Goal: Task Accomplishment & Management: Use online tool/utility

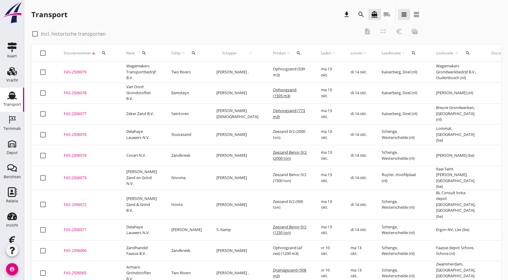
click at [194, 52] on icon "search" at bounding box center [193, 53] width 5 height 5
click at [198, 69] on input "Zoek op (scheeps)naam" at bounding box center [220, 71] width 63 height 10
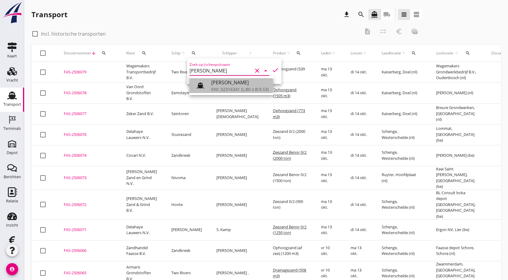
click at [227, 84] on div "[PERSON_NAME]" at bounding box center [239, 82] width 57 height 7
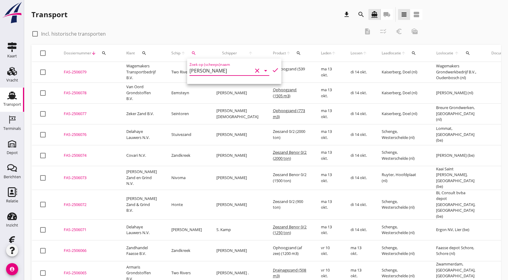
click at [272, 71] on icon "check" at bounding box center [275, 69] width 7 height 7
type input "[PERSON_NAME]"
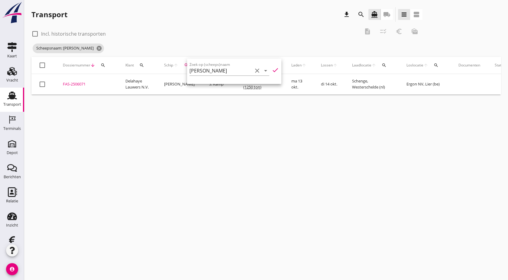
click at [36, 33] on div at bounding box center [35, 34] width 10 height 10
checkbox input "true"
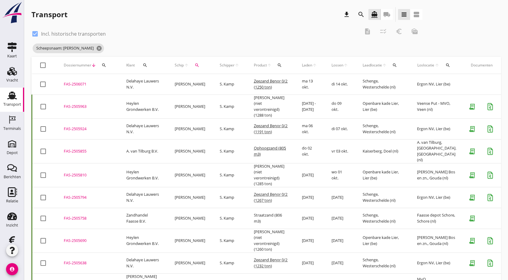
click at [84, 172] on div "FAS-2505810" at bounding box center [88, 175] width 48 height 6
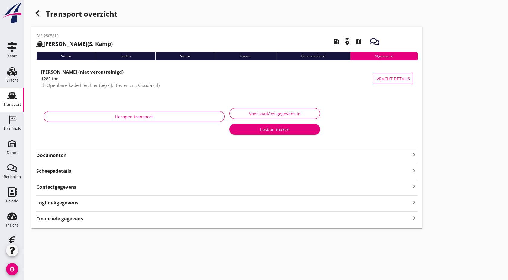
click at [75, 154] on strong "Documenten" at bounding box center [223, 155] width 374 height 7
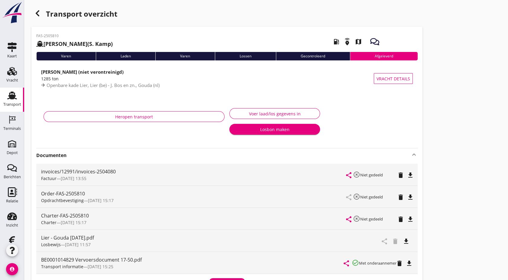
click at [405, 241] on icon "file_download" at bounding box center [405, 241] width 7 height 7
click at [405, 241] on icon "open_in_browser" at bounding box center [405, 241] width 7 height 7
click at [39, 15] on icon "button" at bounding box center [37, 13] width 7 height 7
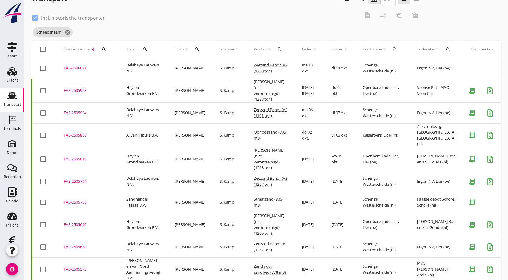
scroll to position [9, 0]
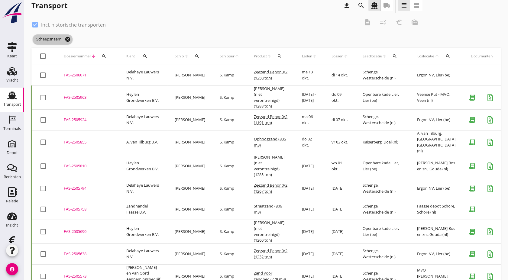
click at [69, 40] on icon "cancel" at bounding box center [68, 39] width 6 height 6
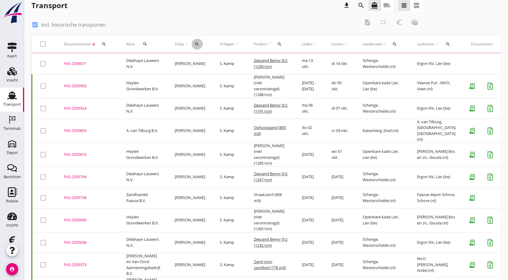
click at [198, 47] on button "search" at bounding box center [197, 44] width 11 height 11
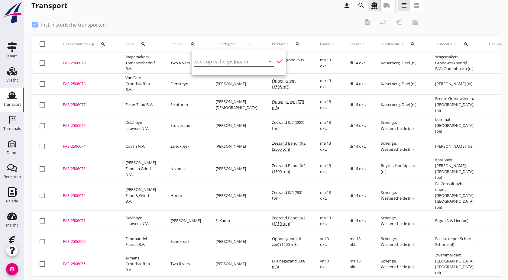
click at [207, 64] on input "Zoek op (scheeps)naam" at bounding box center [225, 62] width 63 height 10
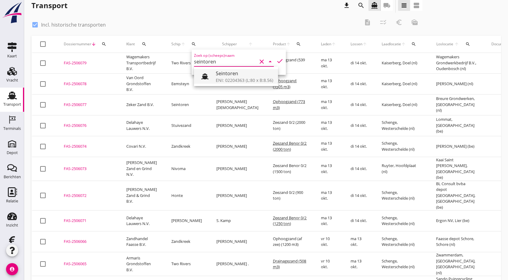
click at [207, 76] on icon at bounding box center [204, 76] width 7 height 7
click at [276, 64] on icon "check" at bounding box center [279, 60] width 7 height 7
type input "Seintoren"
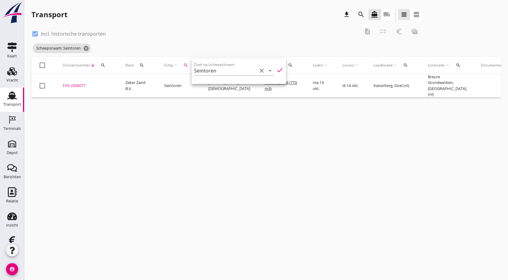
scroll to position [0, 0]
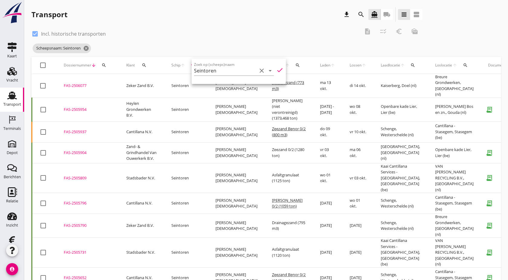
click at [186, 38] on div "check_box Incl. historische transporten description checklist_rtl euro_symbol m…" at bounding box center [226, 33] width 391 height 18
click at [79, 108] on div "FAS-2505954" at bounding box center [88, 110] width 48 height 6
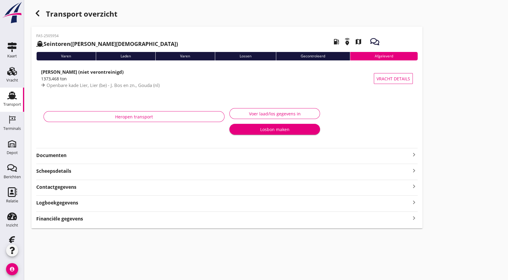
click at [88, 153] on strong "Documenten" at bounding box center [223, 155] width 374 height 7
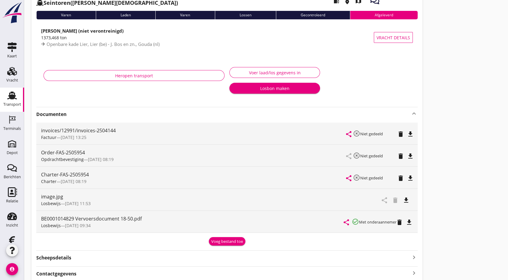
scroll to position [44, 0]
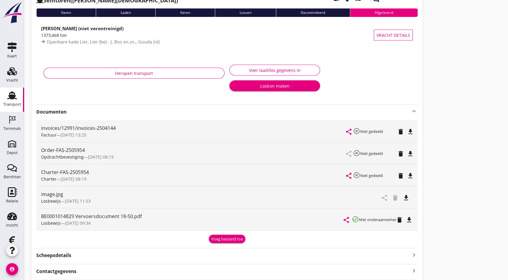
click at [406, 201] on icon "file_download" at bounding box center [405, 197] width 7 height 7
click at [8, 94] on icon "Transport" at bounding box center [12, 96] width 10 height 10
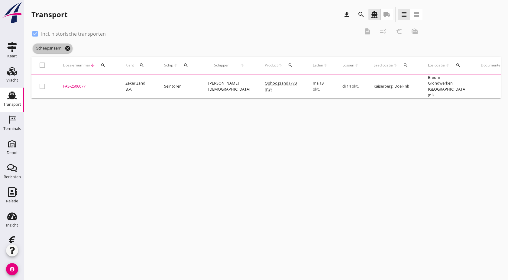
click at [70, 47] on icon "cancel" at bounding box center [68, 48] width 6 height 6
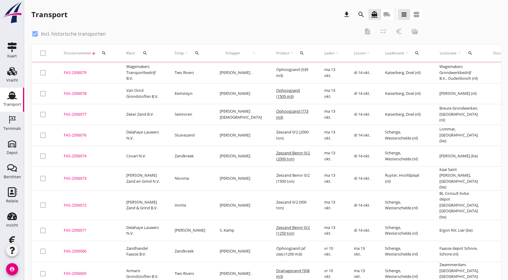
click at [102, 52] on icon "search" at bounding box center [104, 53] width 5 height 5
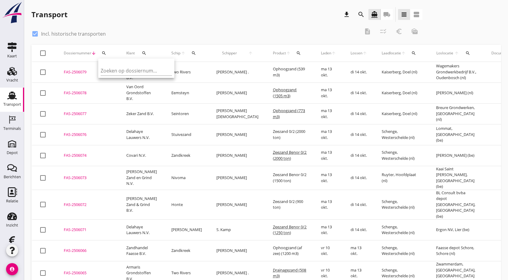
click at [117, 78] on div "Zoeken op dossiernummer..." at bounding box center [136, 68] width 76 height 19
click at [125, 72] on input "Zoeken op dossiernummer..." at bounding box center [132, 71] width 63 height 10
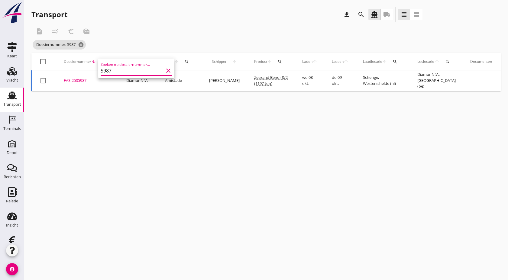
type input "5987"
click at [75, 79] on div "FAS-2505987" at bounding box center [88, 81] width 48 height 6
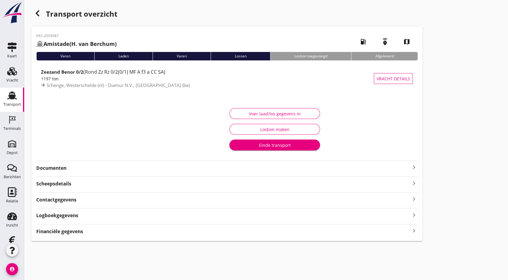
click at [70, 169] on strong "Documenten" at bounding box center [223, 168] width 374 height 7
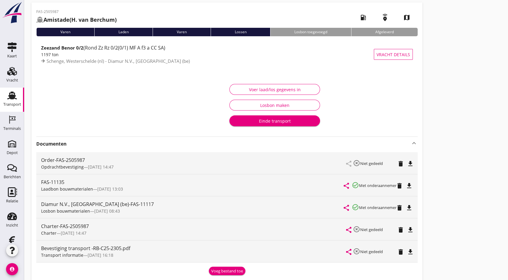
scroll to position [25, 0]
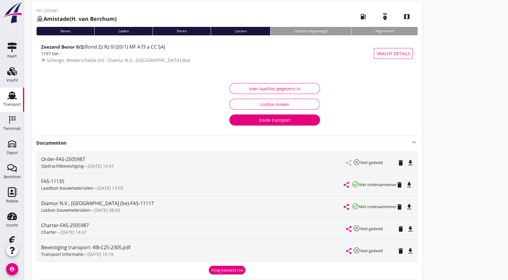
click at [413, 207] on icon "file_download" at bounding box center [408, 206] width 7 height 7
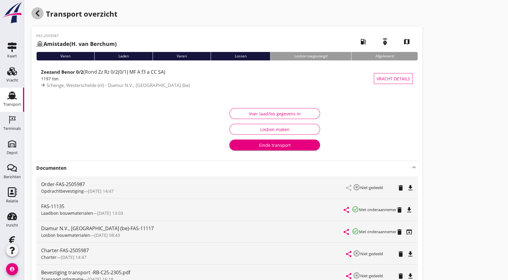
click at [36, 14] on use "button" at bounding box center [38, 13] width 4 height 6
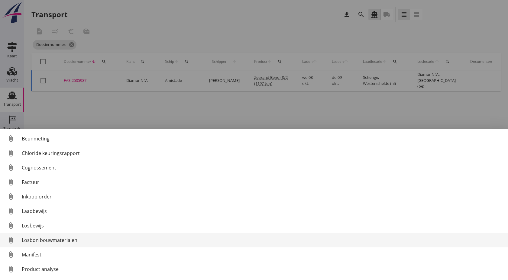
click at [57, 237] on div "Losbon bouwmaterialen" at bounding box center [262, 240] width 481 height 7
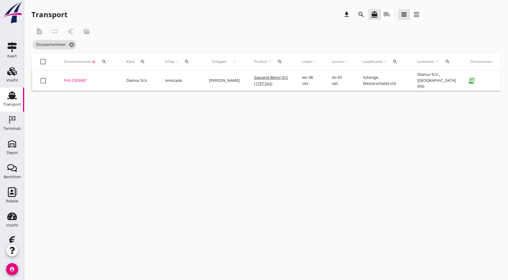
click at [82, 78] on div "FAS-2505987" at bounding box center [88, 81] width 48 height 6
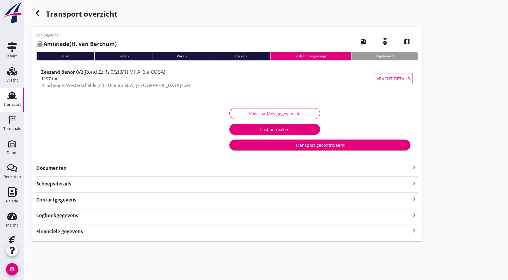
click at [65, 169] on strong "Documenten" at bounding box center [223, 168] width 374 height 7
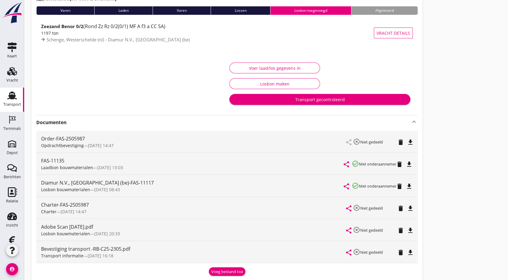
scroll to position [45, 0]
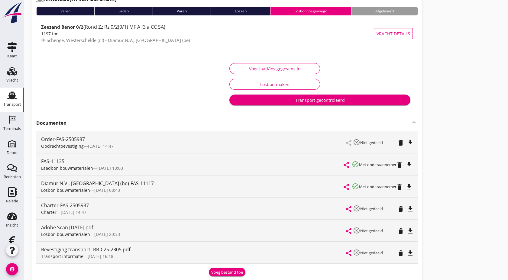
click at [409, 230] on icon "file_download" at bounding box center [410, 230] width 7 height 7
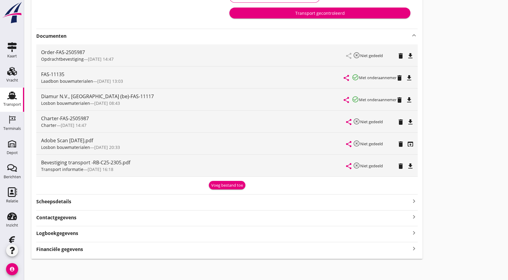
click at [157, 233] on div "Logboekgegevens keyboard_arrow_right" at bounding box center [226, 233] width 381 height 8
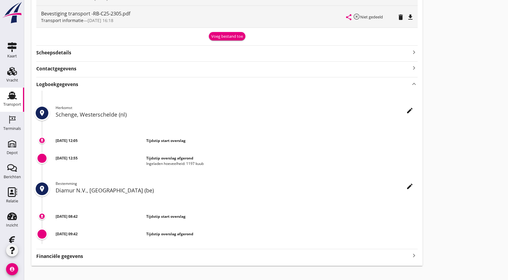
scroll to position [281, 0]
click at [409, 185] on icon "edit" at bounding box center [409, 185] width 7 height 7
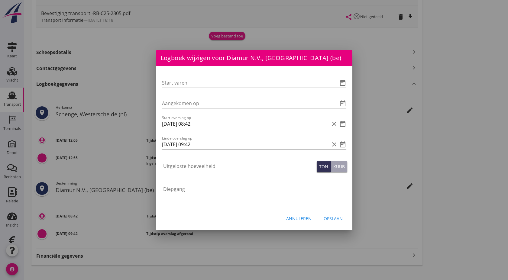
click at [340, 123] on icon "date_range" at bounding box center [342, 123] width 7 height 7
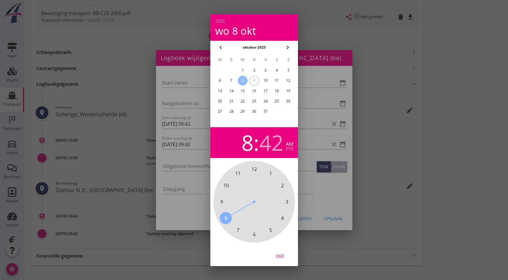
click at [253, 83] on div "9" at bounding box center [253, 80] width 9 height 9
click at [254, 232] on span "6" at bounding box center [254, 234] width 3 height 7
click at [254, 166] on span "00" at bounding box center [253, 169] width 5 height 7
click at [280, 252] on button "Oké" at bounding box center [279, 255] width 27 height 11
type input "[DATE] 06:00"
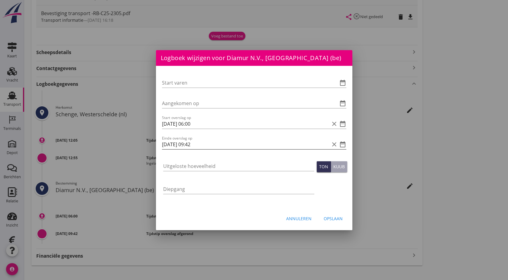
click at [342, 145] on icon "date_range" at bounding box center [342, 144] width 7 height 7
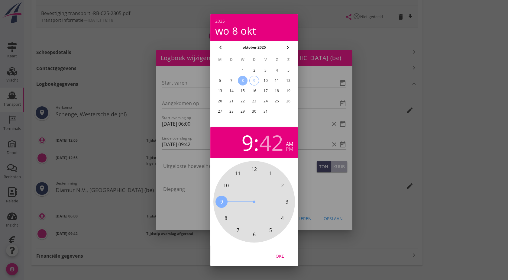
click at [254, 77] on div "9" at bounding box center [253, 80] width 9 height 9
click at [221, 182] on span "10" at bounding box center [226, 185] width 12 height 12
click at [252, 163] on span "00" at bounding box center [254, 169] width 12 height 12
click at [279, 253] on div "Oké" at bounding box center [279, 256] width 17 height 6
type input "[DATE] 10:00"
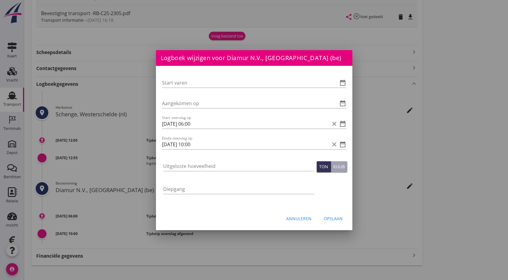
click at [193, 172] on div "Uitgeloste hoeveelheid" at bounding box center [238, 169] width 151 height 16
click at [208, 165] on input "Uitgeloste hoeveelheid" at bounding box center [238, 166] width 151 height 10
type input "1928"
click at [335, 216] on div "Opslaan" at bounding box center [333, 218] width 19 height 6
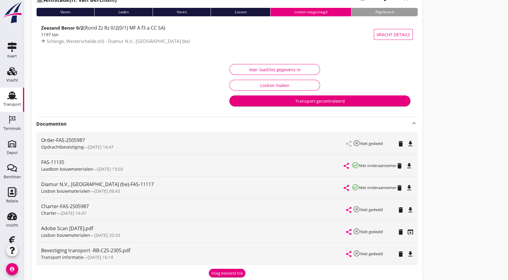
scroll to position [44, 0]
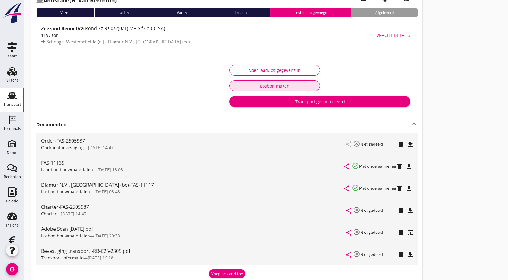
drag, startPoint x: 279, startPoint y: 85, endPoint x: 196, endPoint y: 64, distance: 85.3
click at [196, 64] on div "Voer laad/los gegevens in Losbon maken Transport gecontroleerd" at bounding box center [227, 85] width 372 height 51
click at [234, 66] on button "Voer laad/los gegevens in" at bounding box center [274, 70] width 91 height 11
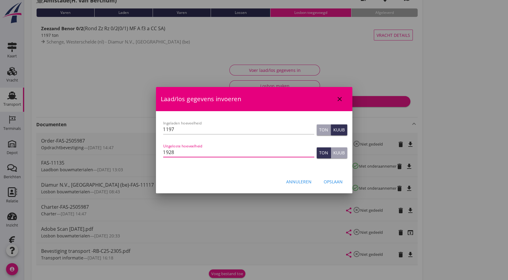
click at [254, 150] on input "1928" at bounding box center [238, 152] width 151 height 10
type input "1929"
click at [335, 184] on div "Opslaan" at bounding box center [333, 182] width 19 height 6
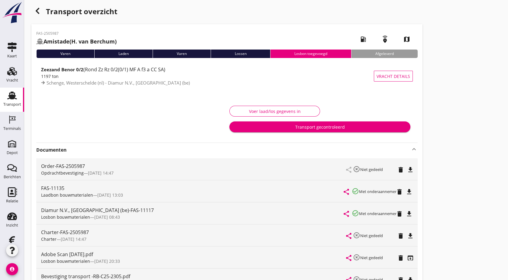
scroll to position [0, 0]
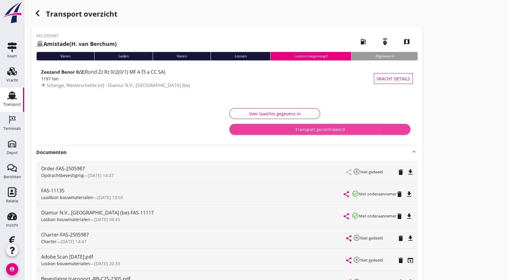
drag, startPoint x: 312, startPoint y: 132, endPoint x: 280, endPoint y: 132, distance: 32.6
click at [280, 132] on button "Transport gecontroleerd" at bounding box center [319, 129] width 181 height 11
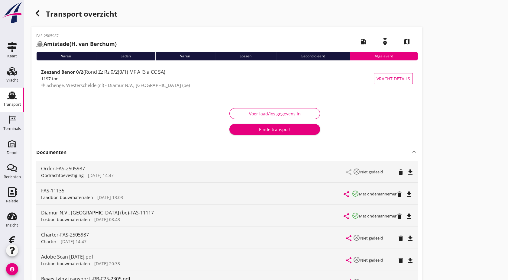
drag, startPoint x: 5, startPoint y: 98, endPoint x: 264, endPoint y: 228, distance: 289.8
click at [7, 99] on icon "Transport" at bounding box center [12, 96] width 10 height 10
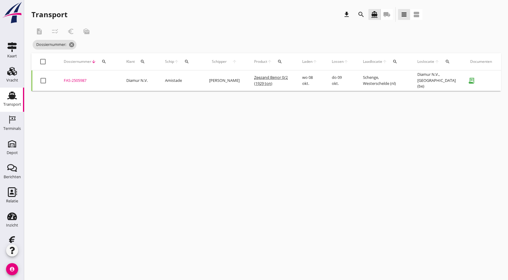
click at [248, 28] on div "description checklist_rtl euro_symbol mark_as_unread" at bounding box center [226, 31] width 391 height 15
click at [12, 97] on use at bounding box center [12, 96] width 10 height 8
click at [84, 44] on icon "cancel" at bounding box center [81, 45] width 6 height 6
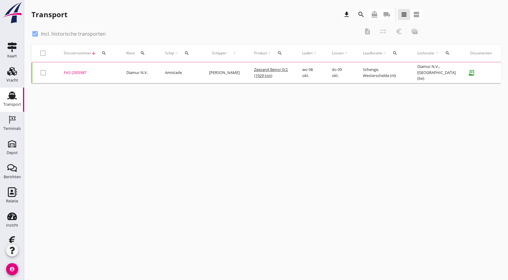
click at [10, 95] on use at bounding box center [12, 96] width 10 height 8
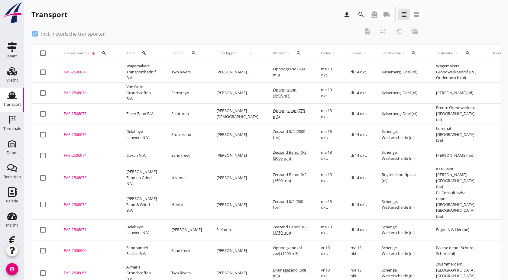
click at [191, 54] on icon "search" at bounding box center [193, 53] width 5 height 5
click at [213, 71] on input "Zoek op (scheeps)naam" at bounding box center [220, 71] width 63 height 10
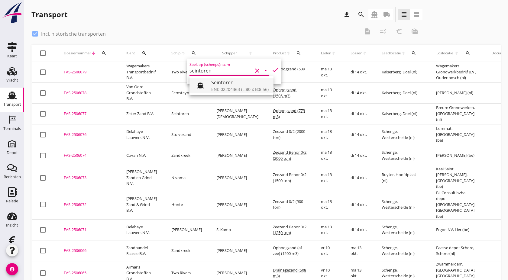
click at [220, 82] on div "Seintoren" at bounding box center [239, 82] width 57 height 7
click at [272, 69] on icon "check" at bounding box center [275, 69] width 7 height 7
type input "Seintoren"
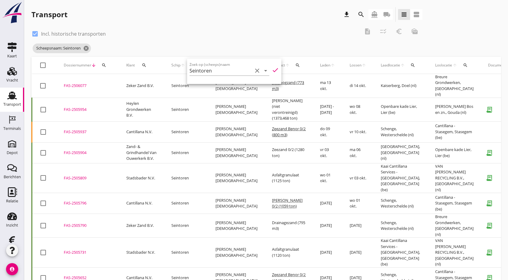
click at [265, 43] on div "Scheepsnaam: Seintoren cancel" at bounding box center [226, 48] width 391 height 12
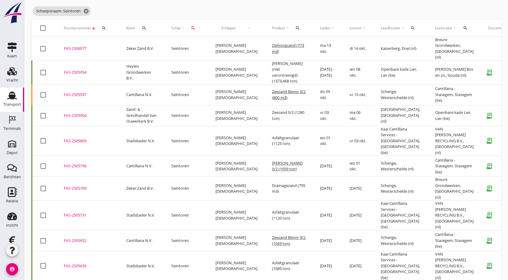
click at [79, 113] on div "FAS-2505904" at bounding box center [88, 116] width 48 height 6
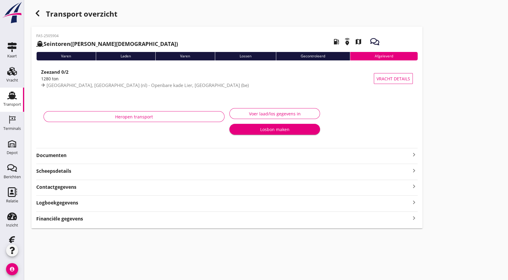
click at [57, 160] on div "FAS-2505904 Seintoren ([PERSON_NAME]) local_gas_station emergency_share map Var…" at bounding box center [226, 128] width 391 height 202
click at [58, 158] on strong "Documenten" at bounding box center [223, 155] width 374 height 7
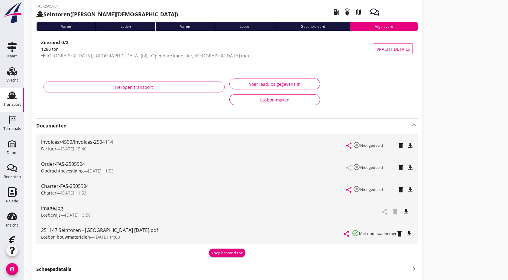
scroll to position [29, 0]
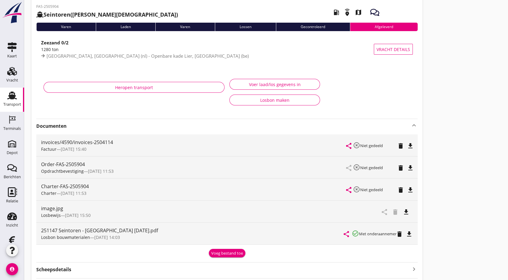
click at [408, 214] on icon "file_download" at bounding box center [405, 211] width 7 height 7
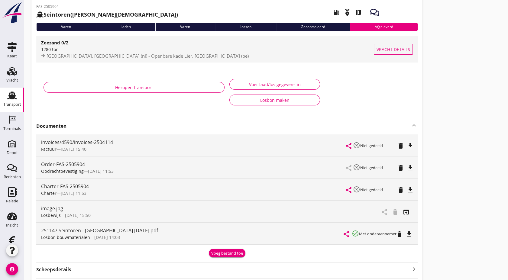
scroll to position [0, 0]
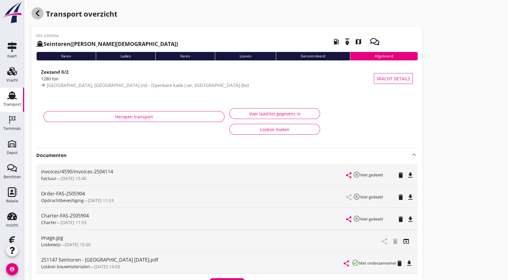
click at [38, 13] on icon "button" at bounding box center [37, 13] width 7 height 7
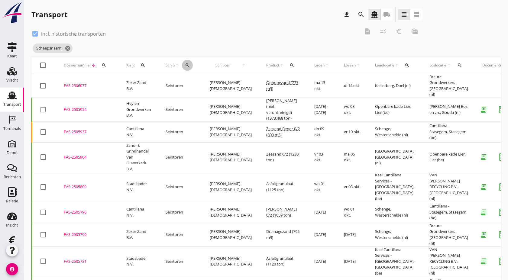
click at [189, 65] on icon "search" at bounding box center [187, 65] width 5 height 5
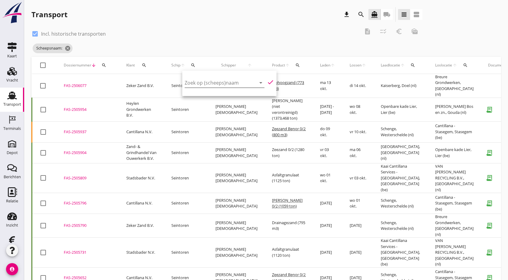
click at [201, 84] on input "Zoek op (scheeps)naam" at bounding box center [216, 83] width 63 height 10
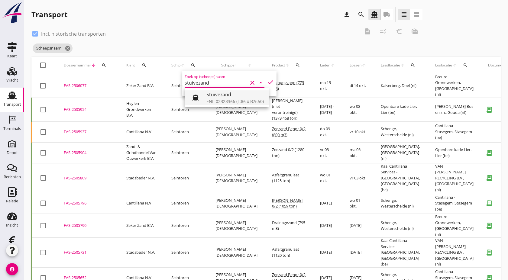
click at [230, 105] on div "Stuivezand ENI: 02323366 (L:86 x B:9.50)" at bounding box center [234, 97] width 57 height 15
click at [267, 83] on icon "check" at bounding box center [270, 82] width 7 height 7
type input "Stuivezand"
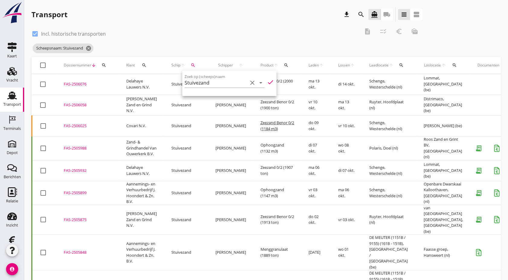
click at [73, 151] on div "FAS-2505988" at bounding box center [88, 148] width 48 height 6
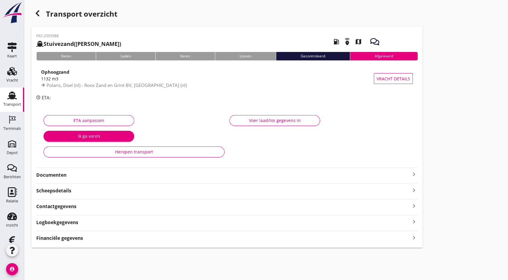
click at [54, 174] on strong "Documenten" at bounding box center [223, 175] width 374 height 7
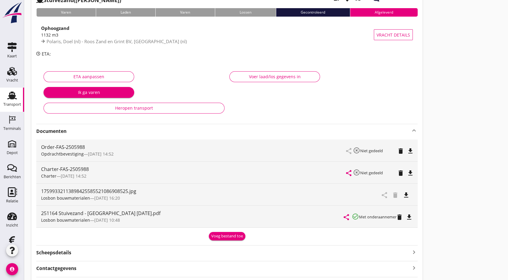
scroll to position [49, 0]
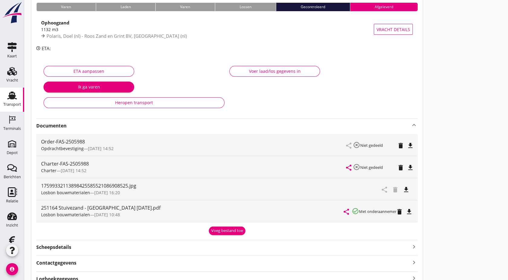
click at [407, 189] on icon "file_download" at bounding box center [405, 189] width 7 height 7
click at [10, 76] on div "Vracht" at bounding box center [12, 80] width 12 height 8
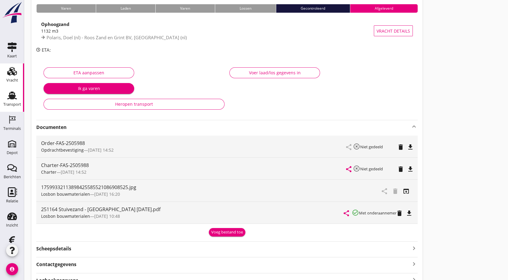
scroll to position [50, 0]
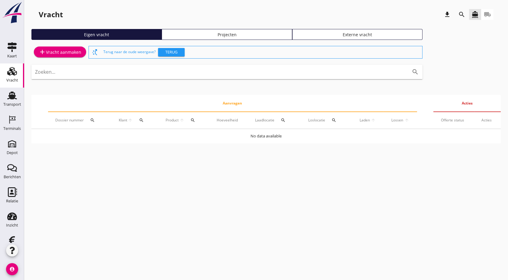
click at [459, 11] on icon "search" at bounding box center [461, 14] width 7 height 7
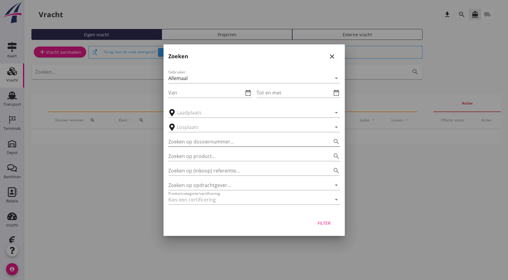
click at [216, 141] on input "Zoeken op dossiernummer..." at bounding box center [245, 142] width 155 height 10
click at [225, 185] on input "Zoeken op opdrachtgever..." at bounding box center [245, 185] width 155 height 10
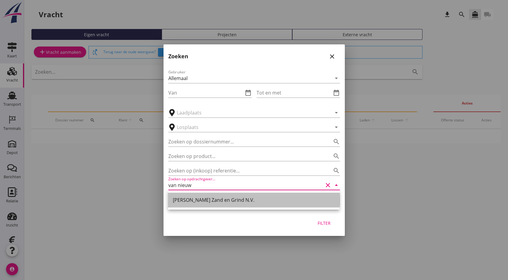
click at [214, 200] on div "[PERSON_NAME] Zand en Grind N.V." at bounding box center [254, 199] width 162 height 7
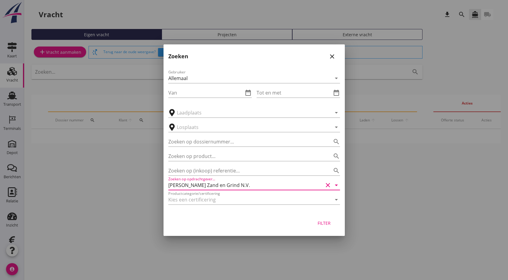
type input "[PERSON_NAME] Zand en Grind N.V."
click at [327, 224] on div "Filter" at bounding box center [324, 223] width 17 height 6
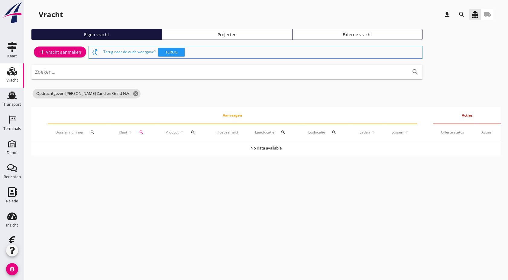
click at [220, 36] on div "Projecten" at bounding box center [226, 34] width 125 height 6
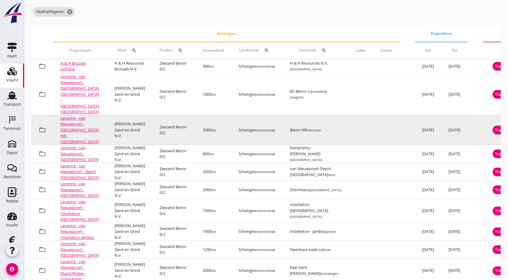
scroll to position [81, 0]
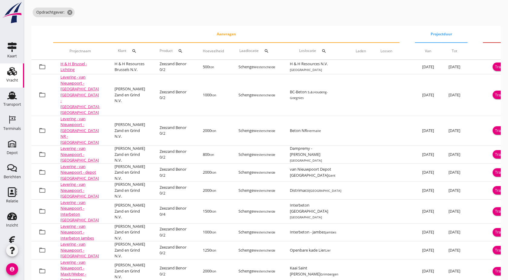
click at [224, 21] on div "add Project aanmaken Zoeken... search check_box_outline_blank Toon historische …" at bounding box center [265, 171] width 469 height 415
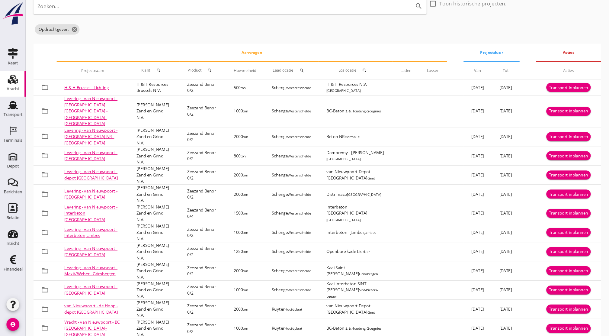
scroll to position [34, 0]
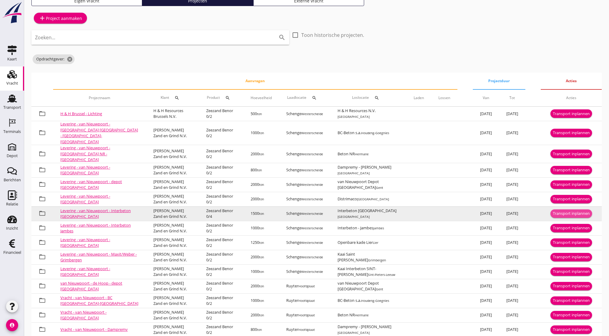
click at [508, 211] on div "Transport inplannen" at bounding box center [571, 214] width 37 height 6
click at [508, 206] on td "Transport inplannen" at bounding box center [571, 213] width 61 height 15
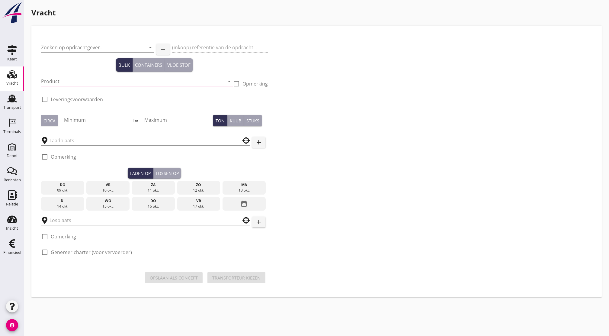
type input "[PERSON_NAME] Zand en Grind N.V."
type input "Levering Zeezand - Interbeton te [GEOGRAPHIC_DATA]"
type input "Zeezand Benor 0/4 (6120)"
type input "1500"
checkbox input "true"
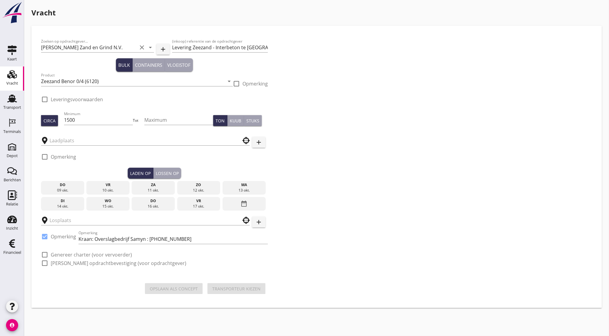
checkbox input "true"
type input "Schenge"
type input "Interbeton [GEOGRAPHIC_DATA]"
checkbox input "true"
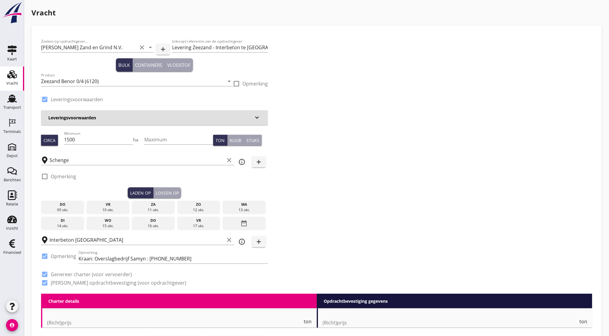
type input "2.75"
checkbox input "false"
radio input "false"
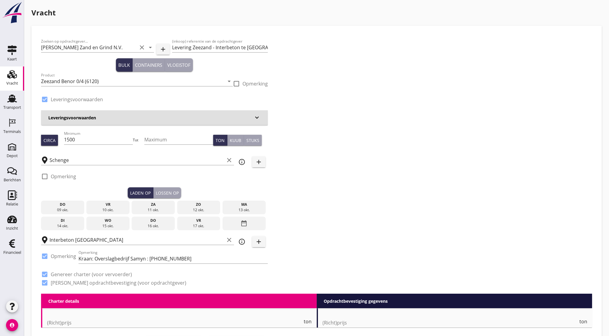
checkbox input "true"
type input "1"
type input "3.58"
checkbox input "false"
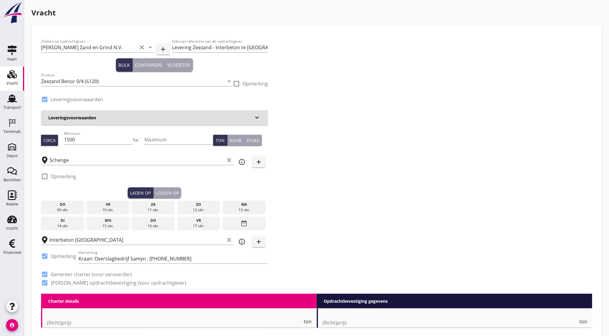
radio input "false"
checkbox input "true"
type input "1"
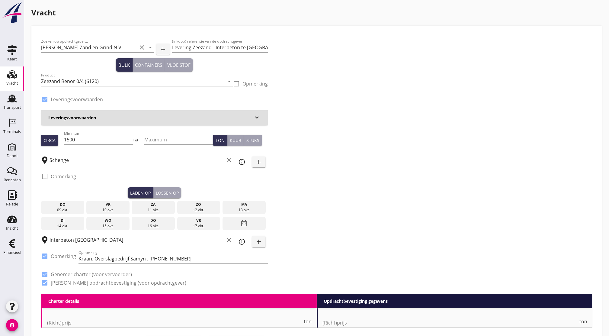
type input "1"
click at [157, 209] on div "11 okt." at bounding box center [153, 209] width 40 height 5
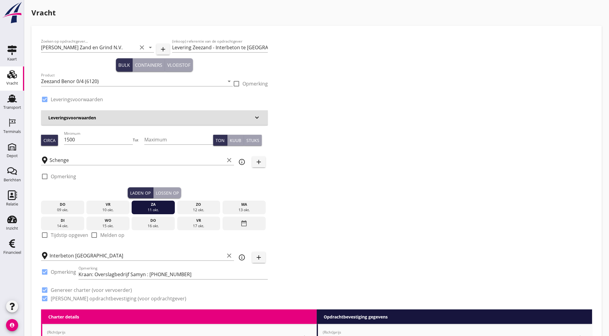
click at [168, 196] on div "Lossen op" at bounding box center [167, 193] width 23 height 6
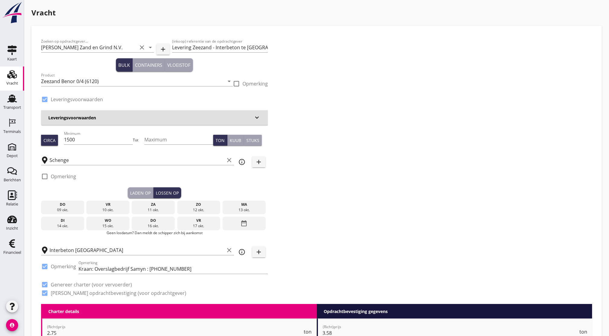
click at [238, 203] on div "ma" at bounding box center [244, 204] width 40 height 5
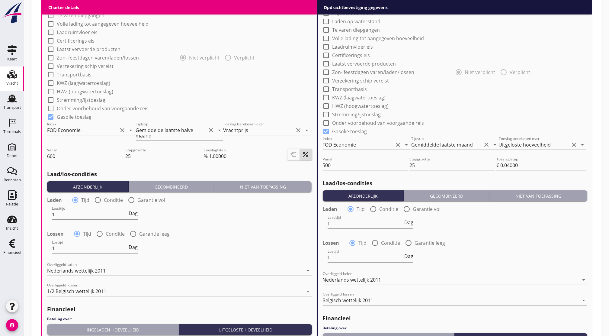
scroll to position [641, 0]
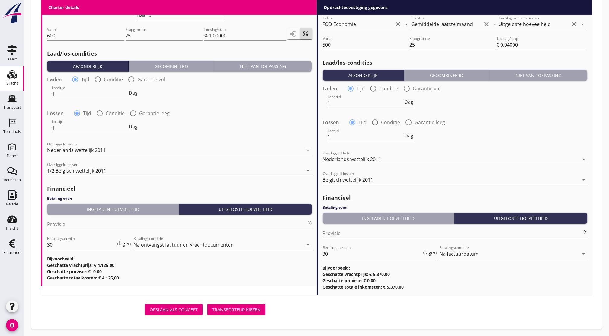
click at [250, 280] on div "Transporteur kiezen" at bounding box center [236, 309] width 48 height 6
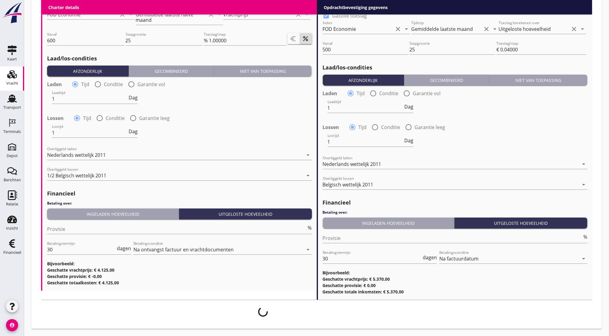
scroll to position [636, 0]
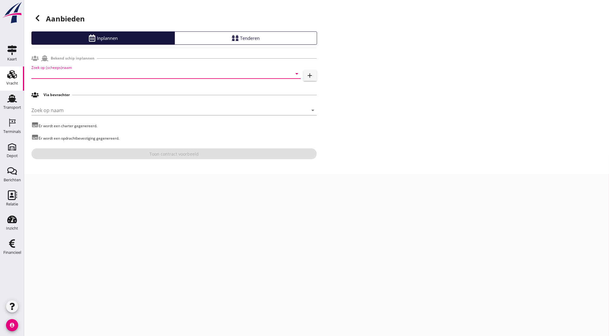
click at [199, 77] on input "Zoek op (scheeps)naam" at bounding box center [157, 74] width 253 height 10
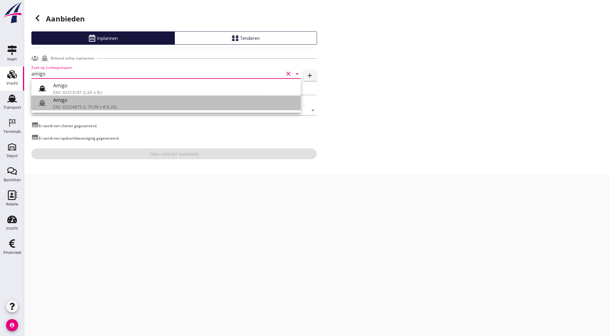
click at [126, 107] on div "ENI: 02324875 (L:79.98 x B:8.20)" at bounding box center [174, 107] width 243 height 6
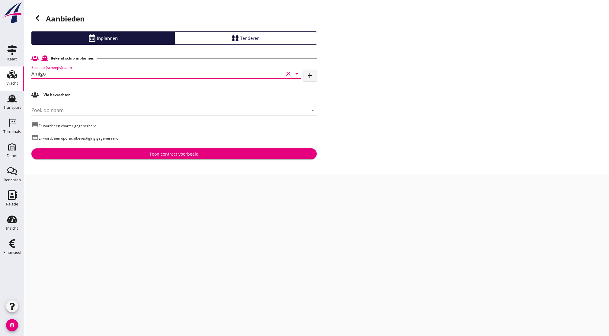
type input "Amigo"
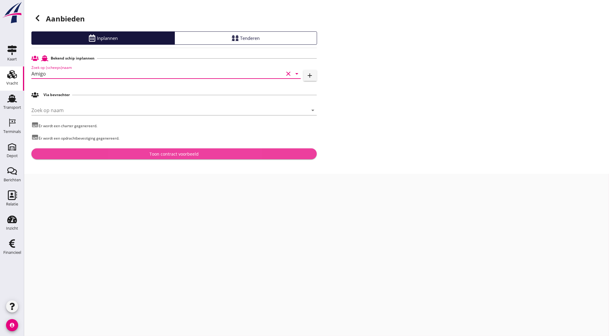
click at [223, 153] on div "Toon contract voorbeeld" at bounding box center [174, 154] width 276 height 6
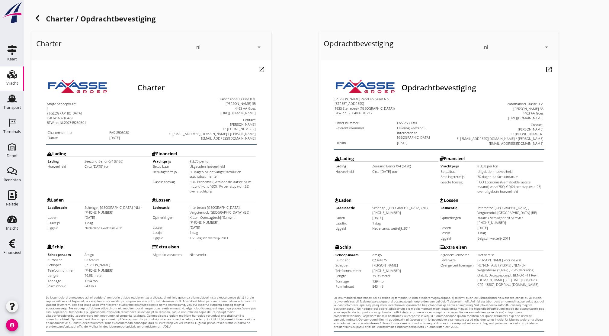
scroll to position [111, 0]
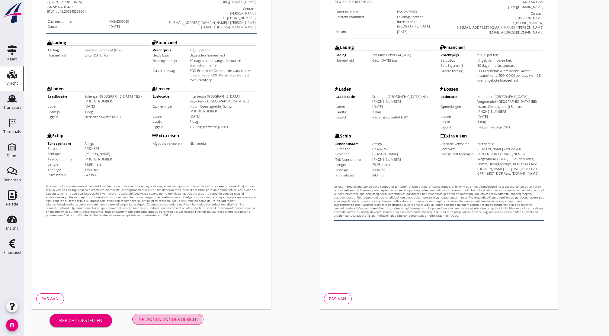
click at [189, 280] on div "Inplannen zonder bericht" at bounding box center [167, 319] width 61 height 6
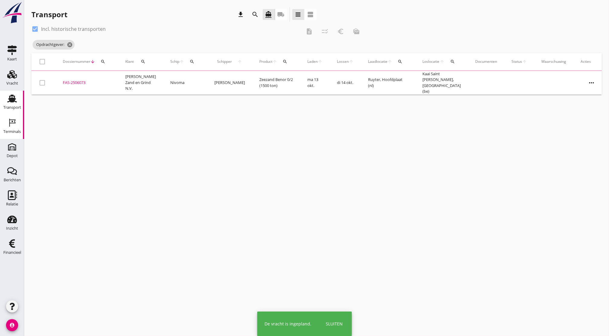
click at [13, 124] on icon "Terminals" at bounding box center [12, 123] width 10 height 10
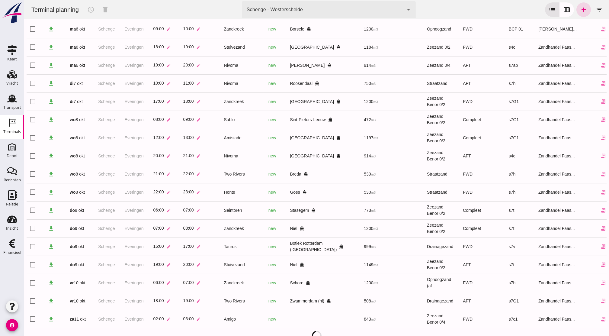
scroll to position [63, 0]
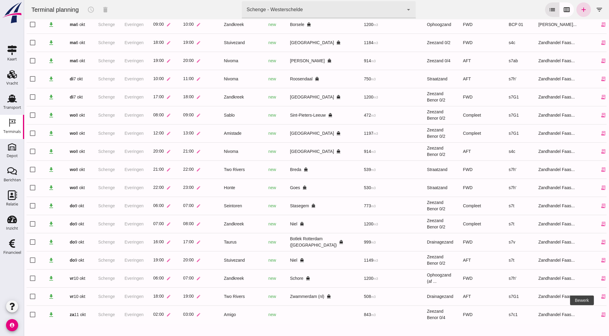
click at [508, 280] on icon "edit" at bounding box center [615, 314] width 5 height 5
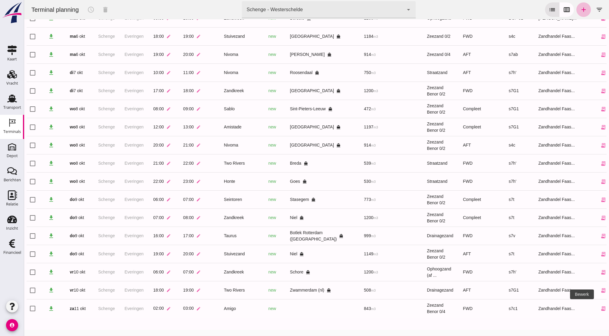
scroll to position [0, 0]
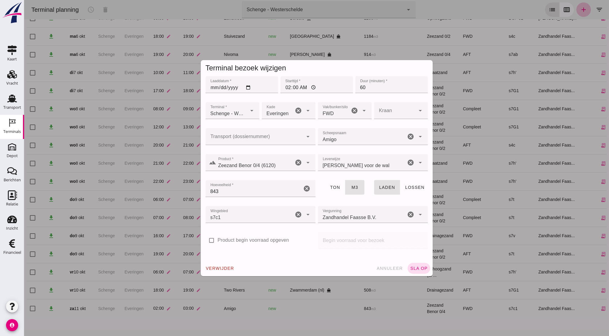
click at [264, 138] on input "Transport (dossiernummer)" at bounding box center [255, 139] width 98 height 7
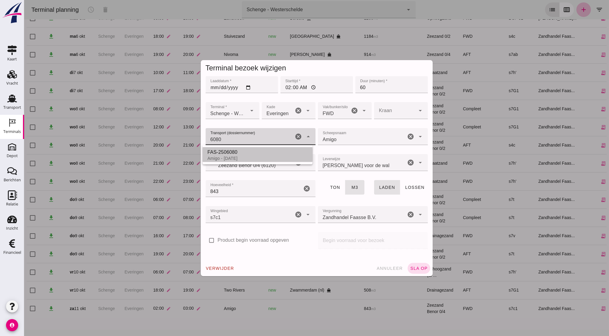
click at [230, 156] on div "Amigo - [DATE]" at bounding box center [258, 158] width 100 height 5
type input "FAS-2506080"
click at [413, 266] on span "sla op" at bounding box center [419, 268] width 18 height 5
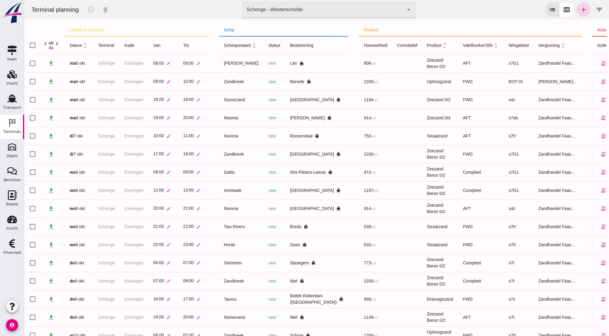
scroll to position [63, 0]
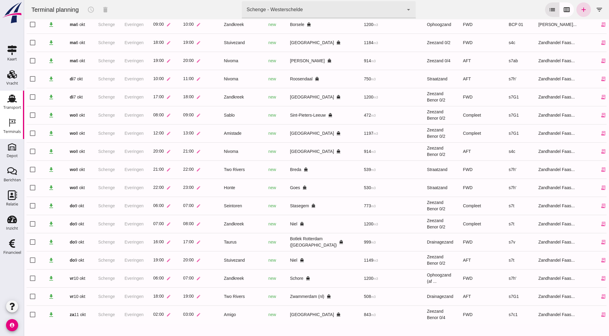
click at [20, 107] on div "Transport" at bounding box center [12, 107] width 18 height 4
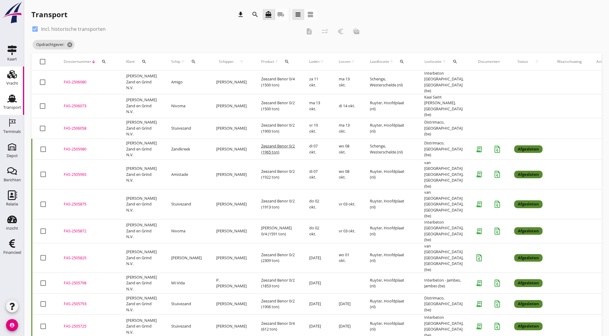
click at [9, 83] on div "Vracht" at bounding box center [12, 83] width 12 height 4
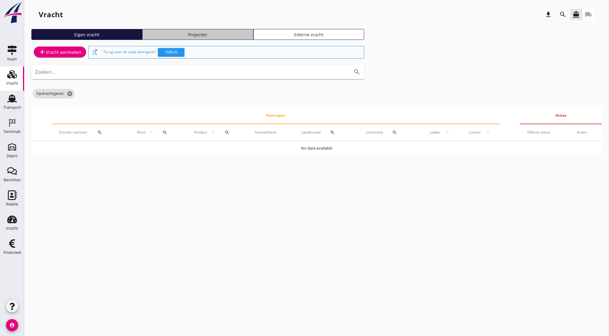
click at [230, 36] on div "Projecten" at bounding box center [197, 34] width 105 height 6
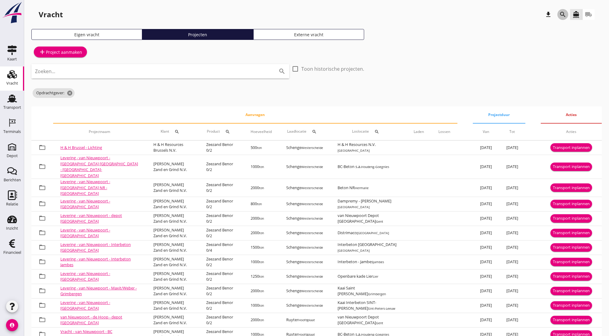
click at [508, 13] on div "search" at bounding box center [563, 14] width 11 height 7
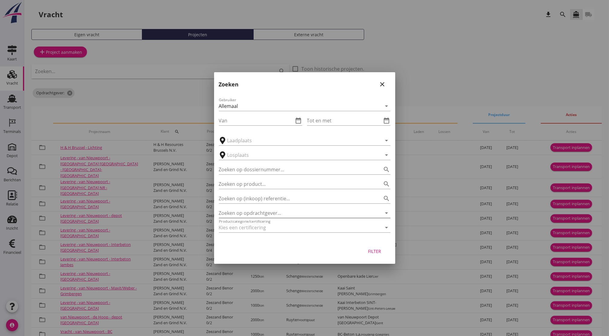
click at [275, 211] on input "Zoeken op opdrachtgever..." at bounding box center [296, 213] width 155 height 10
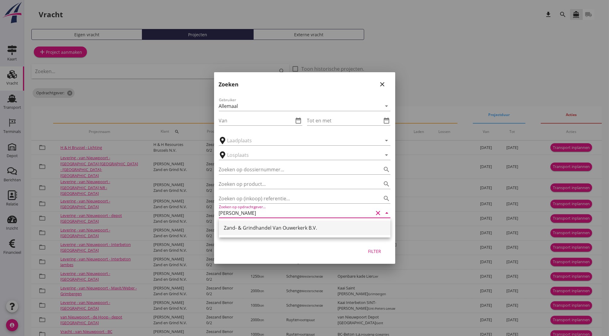
click at [273, 225] on div "Zand- & Grindhandel Van Ouwerkerk B.V." at bounding box center [305, 227] width 162 height 7
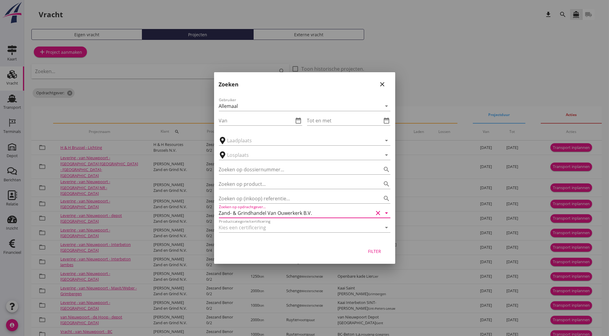
type input "Zand- & Grindhandel Van Ouwerkerk B.V."
click at [372, 254] on div "Filter" at bounding box center [374, 251] width 17 height 6
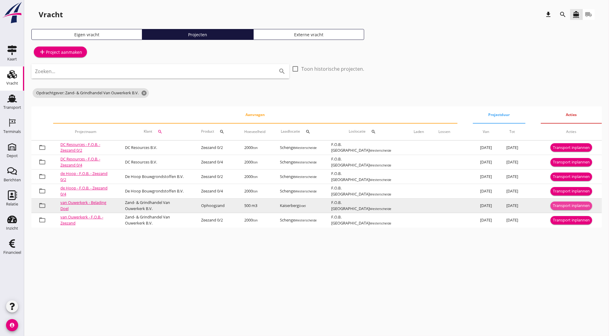
click at [508, 206] on div "Transport inplannen" at bounding box center [571, 206] width 37 height 6
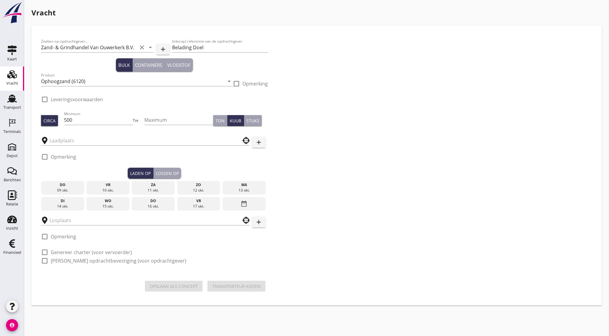
checkbox input "true"
type input "Kaiserberg"
type input "F.O.B. [GEOGRAPHIC_DATA]"
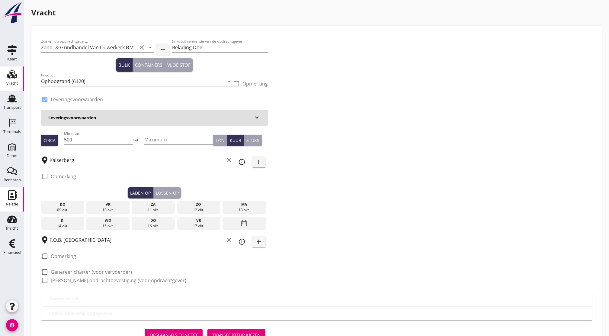
click at [11, 193] on use at bounding box center [12, 195] width 9 height 10
click at [104, 140] on input "500" at bounding box center [98, 140] width 69 height 10
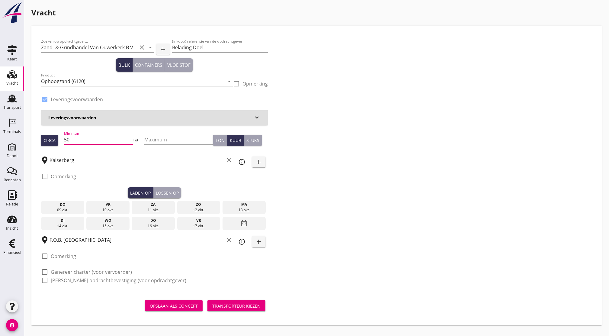
type input "5"
type input "1091"
click at [238, 203] on div "ma" at bounding box center [244, 204] width 40 height 5
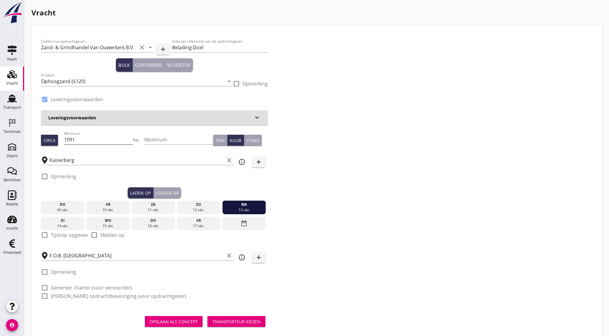
scroll to position [12, 0]
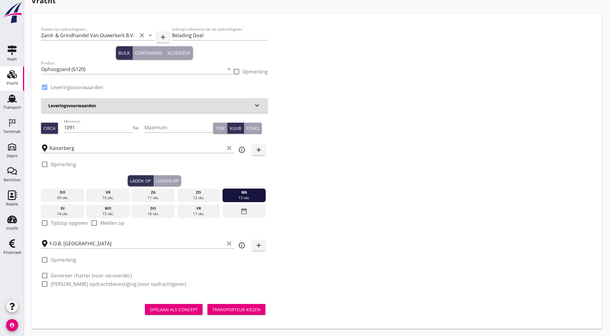
click at [168, 182] on div "Lossen op" at bounding box center [167, 181] width 23 height 6
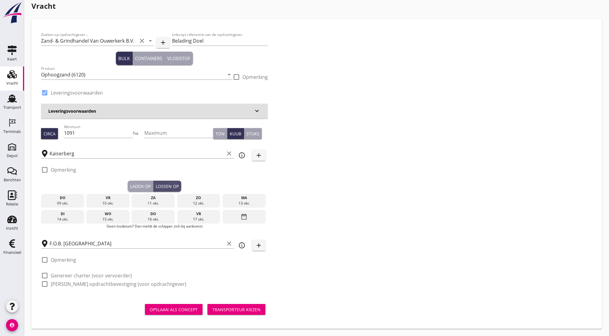
scroll to position [7, 0]
click at [56, 213] on div "di" at bounding box center [63, 213] width 40 height 5
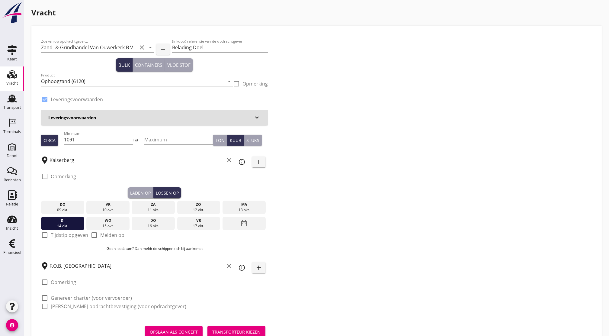
scroll to position [22, 0]
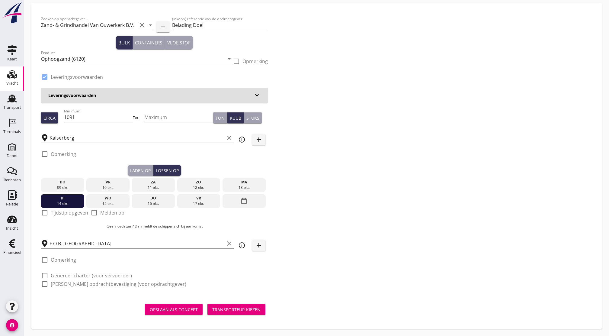
click at [172, 280] on div "Opslaan als concept" at bounding box center [174, 309] width 48 height 6
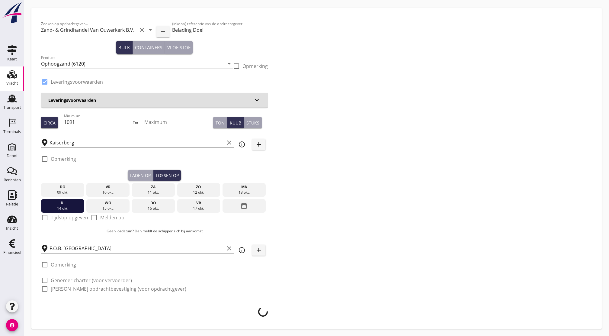
scroll to position [18, 0]
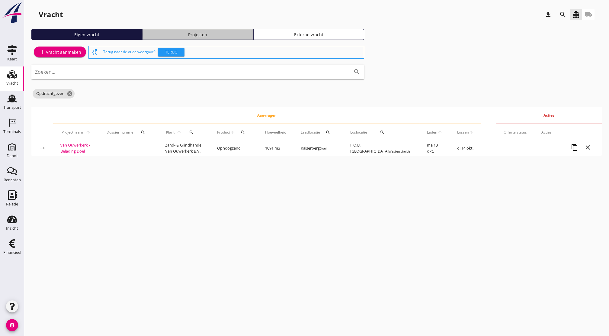
click at [195, 32] on div "Projecten" at bounding box center [197, 34] width 105 height 6
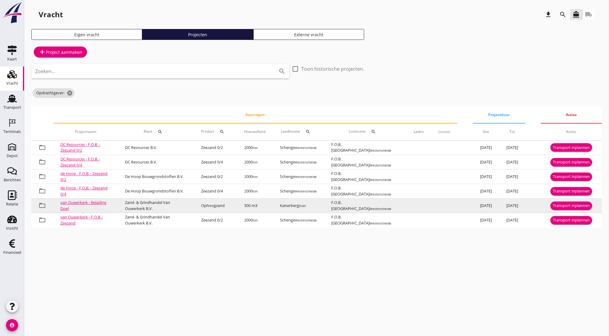
click at [508, 204] on div "Transport inplannen" at bounding box center [571, 206] width 37 height 6
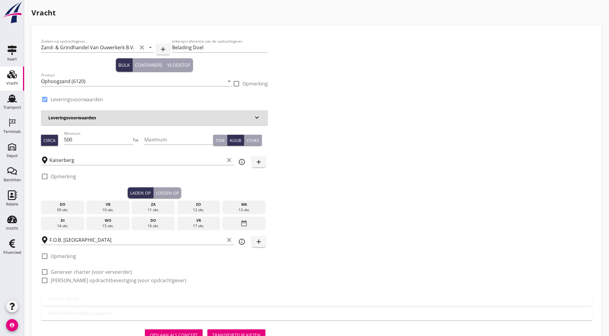
click at [241, 211] on div "13 okt." at bounding box center [244, 209] width 40 height 5
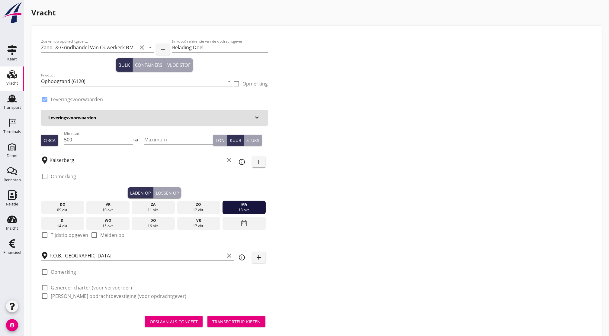
click at [164, 190] on div "Lossen op" at bounding box center [167, 193] width 23 height 6
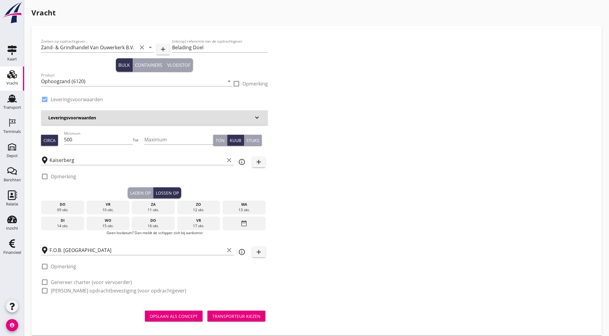
click at [76, 219] on div "di" at bounding box center [63, 220] width 40 height 5
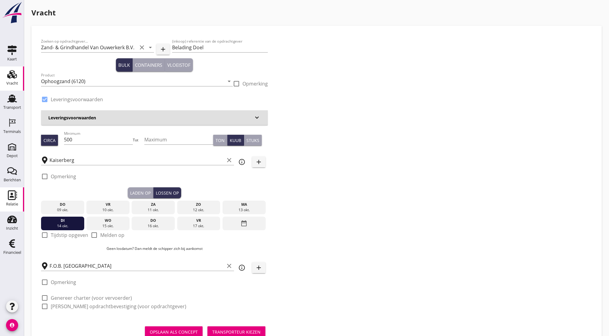
click at [13, 198] on icon "Relatie" at bounding box center [12, 195] width 10 height 10
click at [107, 140] on input "500" at bounding box center [98, 140] width 69 height 10
drag, startPoint x: 107, startPoint y: 140, endPoint x: 44, endPoint y: 142, distance: 63.2
drag, startPoint x: 44, startPoint y: 142, endPoint x: 85, endPoint y: 135, distance: 41.0
click at [85, 135] on input "500" at bounding box center [98, 140] width 69 height 10
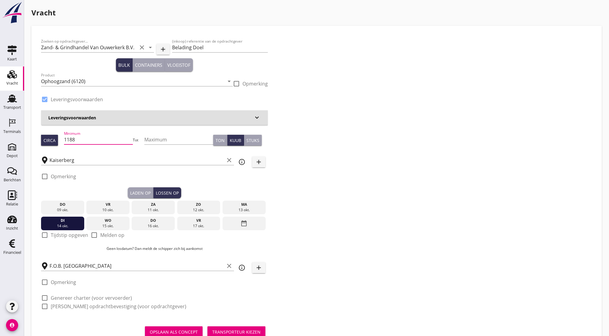
type input "1188"
click at [141, 194] on div "Laden op" at bounding box center [140, 193] width 21 height 6
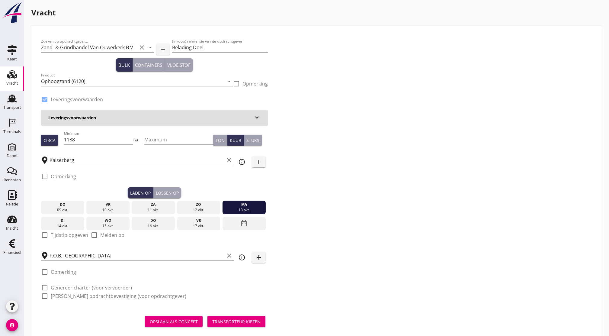
click at [157, 194] on div "Lossen op" at bounding box center [167, 193] width 23 height 6
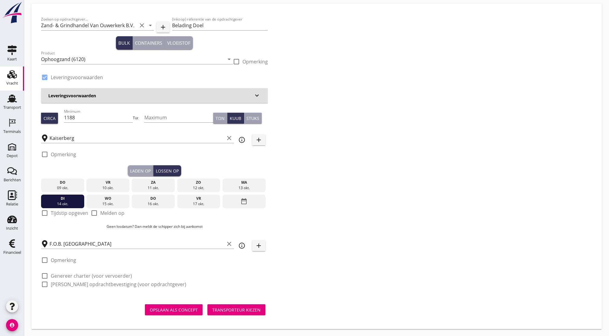
scroll to position [22, 0]
click at [187, 280] on div "Opslaan als concept" at bounding box center [174, 309] width 48 height 6
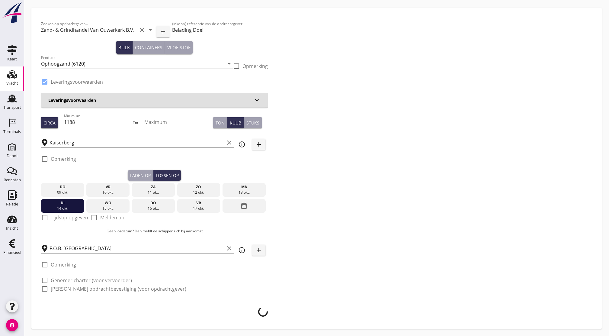
scroll to position [18, 0]
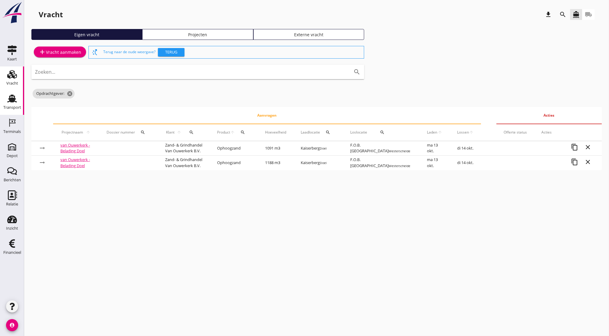
click at [14, 109] on div "Transport" at bounding box center [12, 107] width 18 height 4
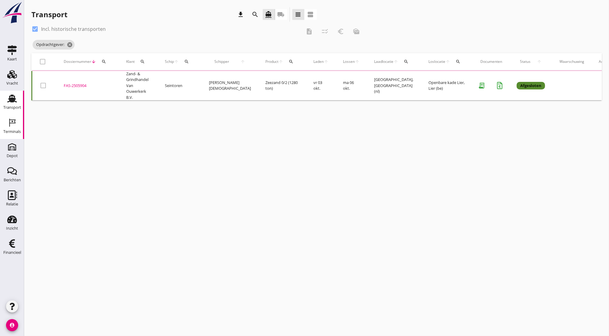
click at [12, 128] on div "Terminals" at bounding box center [12, 131] width 18 height 8
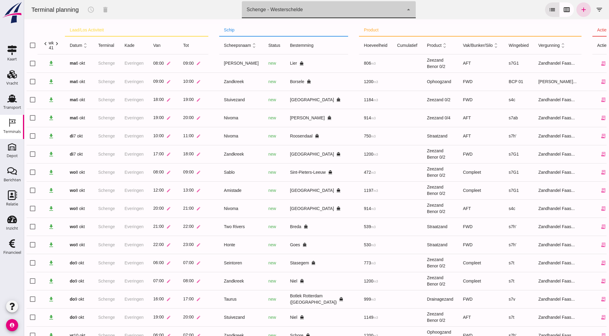
click at [267, 9] on div "Schenge - Westerschelde" at bounding box center [275, 9] width 56 height 7
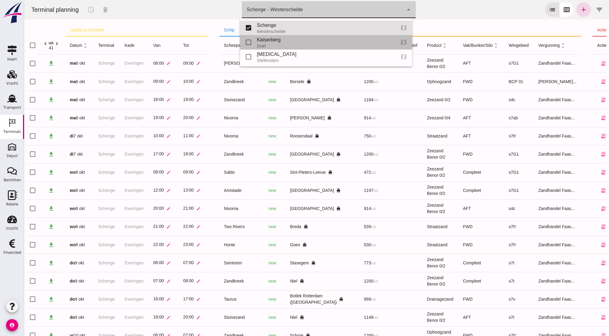
click at [263, 43] on div "Kaiserberg" at bounding box center [324, 39] width 134 height 7
type input "7f603609-51ae-4e75-986b-c9057e559465"
checkbox input "false"
checkbox input "true"
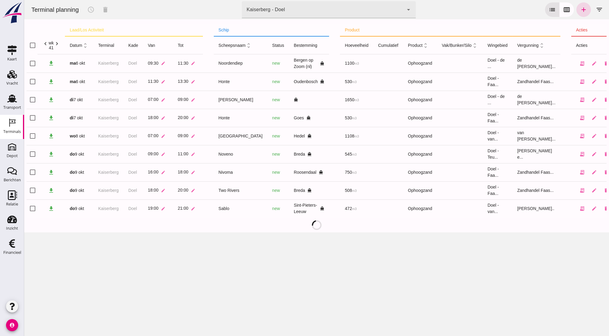
click at [60, 44] on th "chevron_left wk 41 chevron_right" at bounding box center [50, 45] width 27 height 18
click at [57, 44] on icon "chevron_right" at bounding box center [57, 43] width 6 height 6
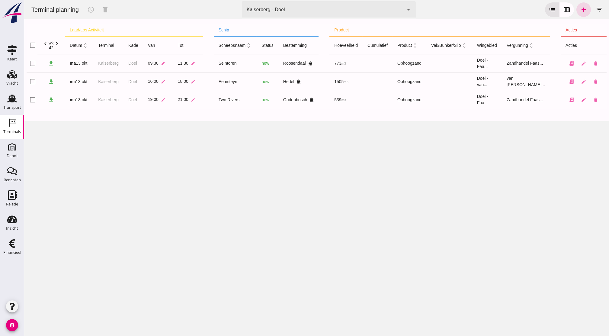
click at [427, 237] on div "Terminal planning schedule delete terminal Kaiserberg - Doel 7f603609-51ae-4e75…" at bounding box center [316, 168] width 585 height 336
click at [508, 9] on icon "add" at bounding box center [583, 9] width 7 height 7
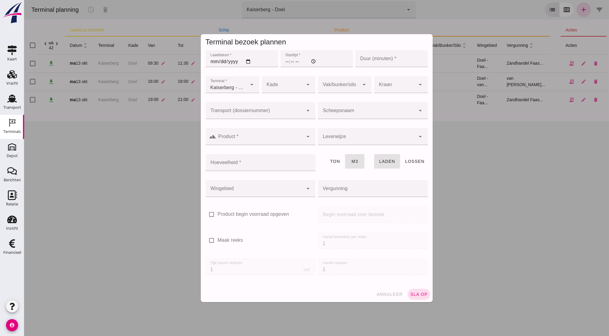
type input "Zandhandel Faasse B.V."
click at [209, 60] on input "Laaddatum *" at bounding box center [242, 58] width 73 height 17
type input "[DATE]"
type input "11:30"
type input "120"
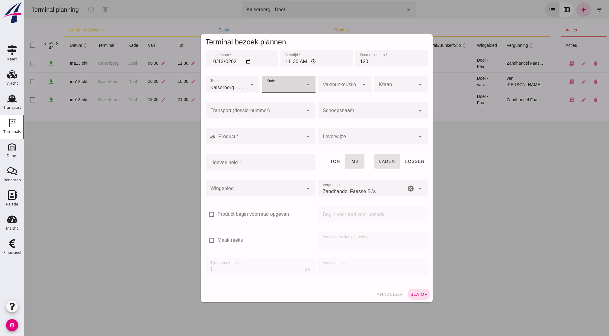
click at [274, 83] on div at bounding box center [283, 84] width 42 height 17
click at [288, 104] on div "Doel" at bounding box center [286, 102] width 44 height 7
type input "11"
click at [342, 86] on div at bounding box center [339, 84] width 42 height 17
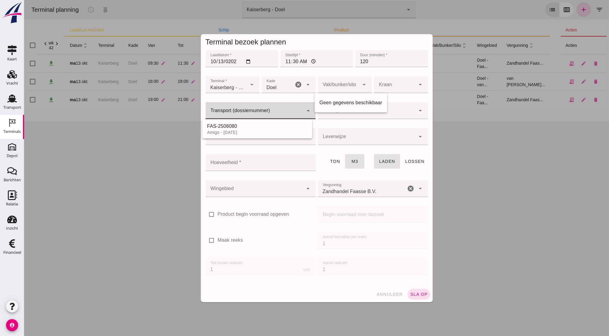
click at [262, 115] on input "Transport (dossiernummer)" at bounding box center [255, 113] width 98 height 7
click at [334, 110] on input "Scheepsnaam" at bounding box center [367, 113] width 98 height 7
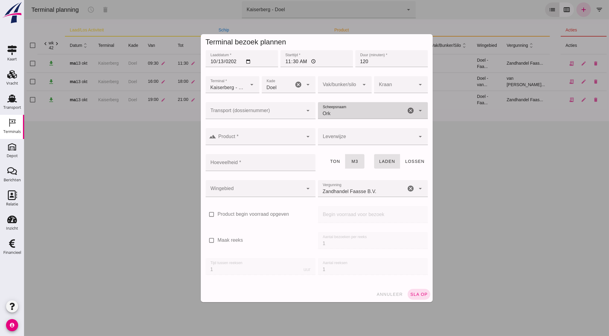
type input "Orka"
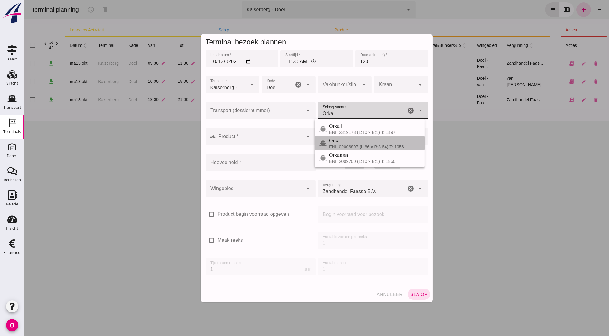
click at [407, 145] on div "ENI: 02006897 (L:86 x B:8.54) T: 1956" at bounding box center [374, 146] width 91 height 5
type input "1091"
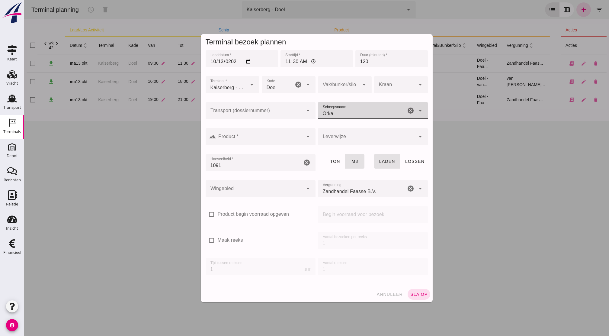
type input "Orka"
click at [286, 140] on input "Product *" at bounding box center [260, 139] width 87 height 7
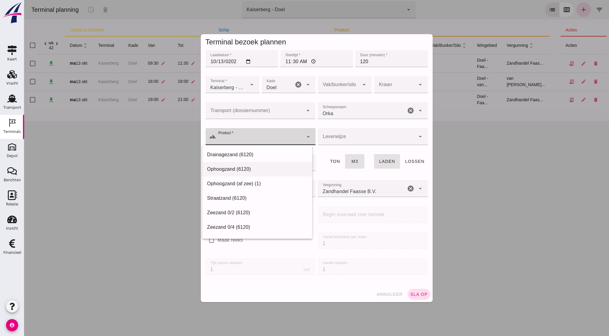
click at [264, 166] on div "Ophoogzand (6120)" at bounding box center [257, 169] width 100 height 7
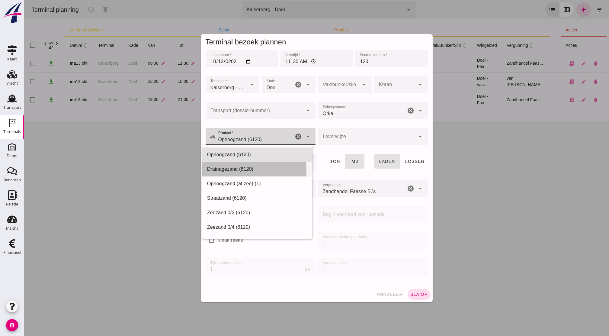
type input "Ophoogzand (6120)"
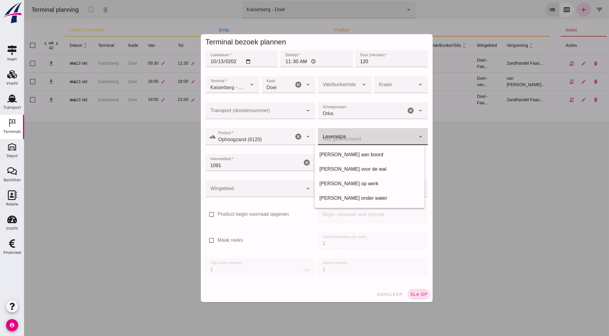
click at [343, 139] on div at bounding box center [367, 136] width 98 height 17
click at [354, 153] on div "[PERSON_NAME] aan boord" at bounding box center [370, 154] width 100 height 7
type input "franco_on_board"
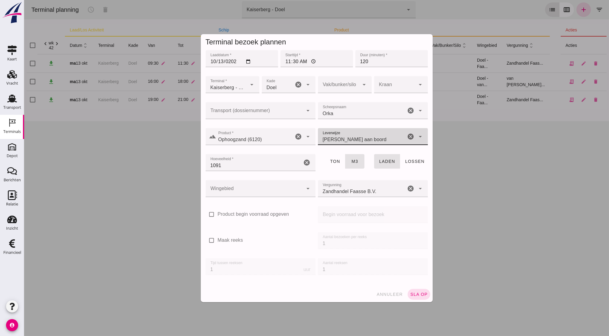
click at [262, 192] on div at bounding box center [255, 188] width 98 height 17
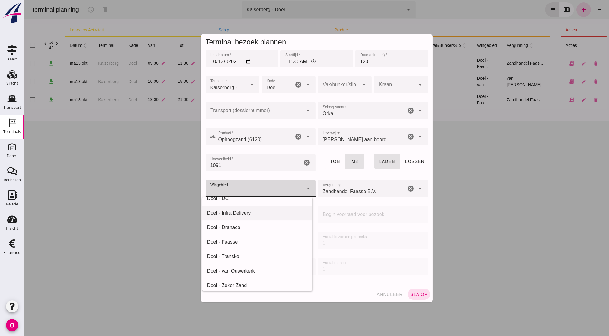
scroll to position [44, 0]
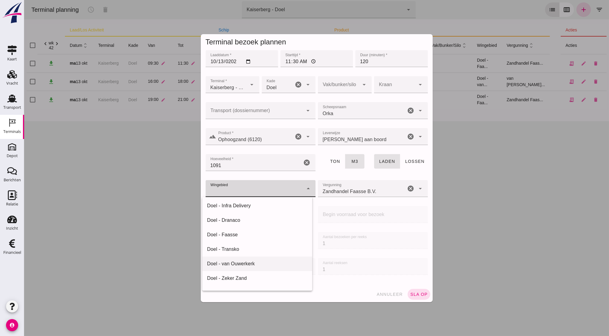
click at [249, 262] on div "Doel - van Ouwerkerk" at bounding box center [257, 263] width 100 height 7
type input "199"
click at [341, 183] on div "Zandhandel Faasse B.V. Zandhandel Faasse B.V." at bounding box center [362, 188] width 88 height 17
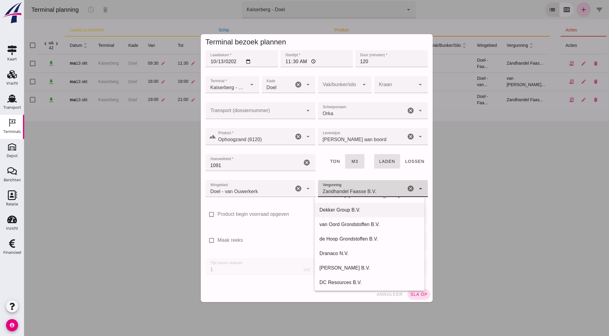
scroll to position [64, 0]
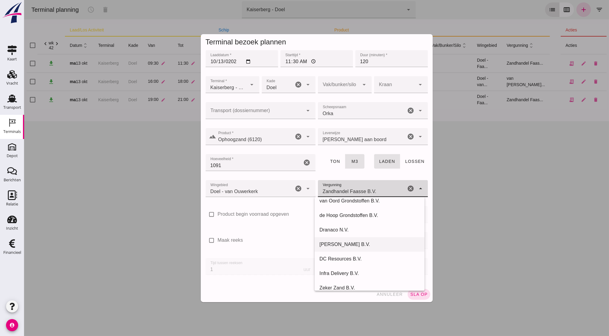
click at [354, 248] on div "[PERSON_NAME] B.V." at bounding box center [370, 244] width 110 height 15
type input "[PERSON_NAME] B.V."
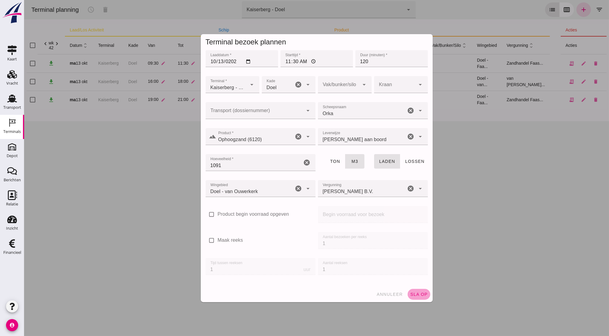
click at [416, 280] on button "sla op" at bounding box center [419, 294] width 23 height 11
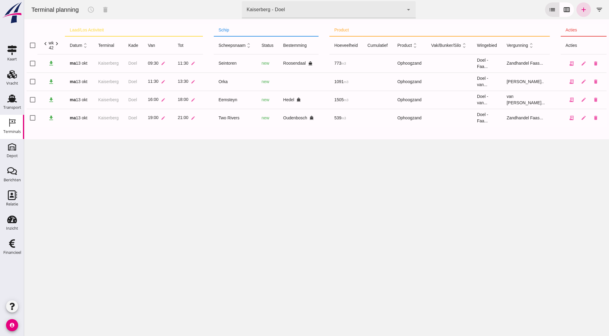
click at [189, 190] on div "Terminal planning schedule delete terminal Kaiserberg - Doel 7f603609-51ae-4e75…" at bounding box center [316, 168] width 585 height 336
click at [508, 9] on icon "add" at bounding box center [583, 9] width 7 height 7
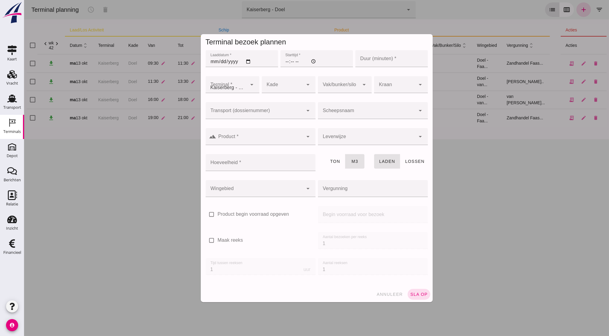
type input "Zandhandel Faasse B.V."
click at [209, 60] on input "Laaddatum *" at bounding box center [242, 58] width 73 height 17
type input "0209-01-13"
click at [219, 62] on input "Laaddatum *" at bounding box center [242, 58] width 73 height 17
type input "[DATE]"
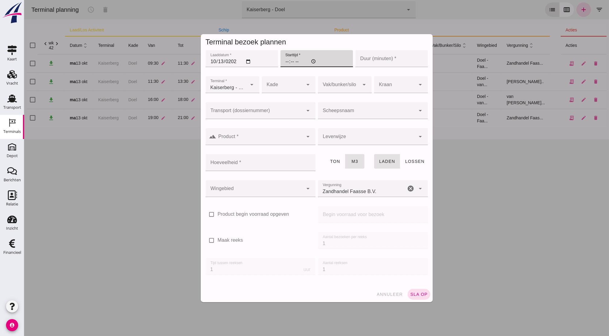
type input "13:00"
type input "13:30"
type input "120"
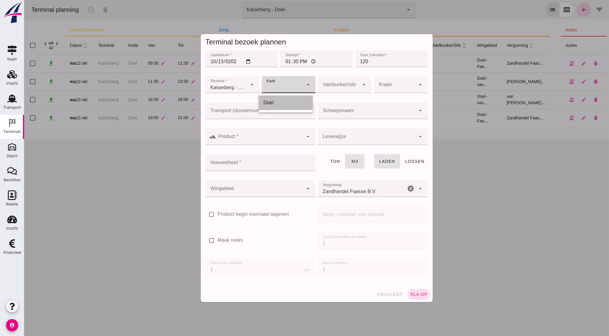
drag, startPoint x: 274, startPoint y: 81, endPoint x: 265, endPoint y: 104, distance: 24.5
click at [265, 104] on div "Doel" at bounding box center [286, 102] width 44 height 7
type input "11"
click at [343, 111] on input "Scheepsnaam" at bounding box center [367, 113] width 98 height 7
click at [363, 106] on div at bounding box center [367, 110] width 98 height 17
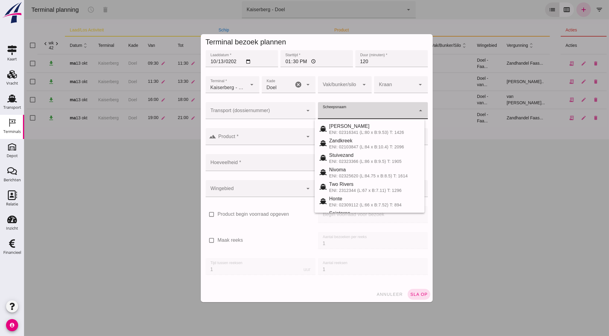
click at [363, 106] on div at bounding box center [367, 110] width 98 height 17
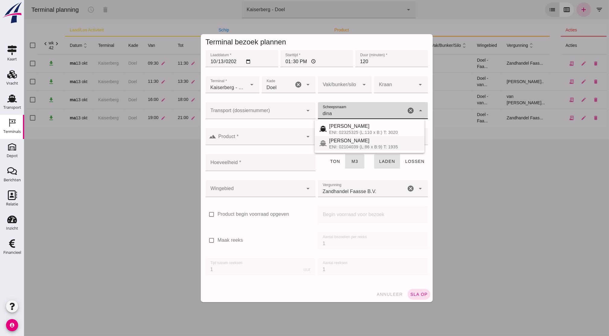
click at [359, 139] on div "[PERSON_NAME]" at bounding box center [374, 140] width 91 height 7
type input "[PERSON_NAME]"
type input "1188"
type input "[PERSON_NAME]"
click at [244, 137] on input "Product *" at bounding box center [260, 139] width 87 height 7
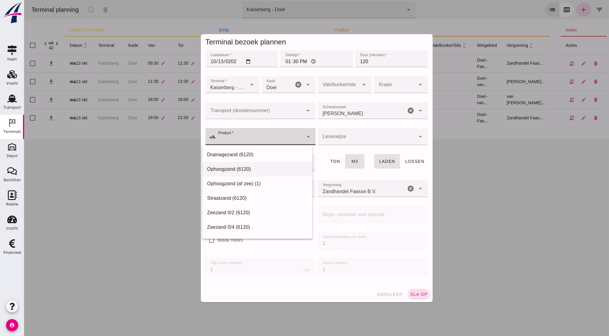
click at [230, 168] on div "Ophoogzand (6120)" at bounding box center [257, 169] width 100 height 7
type input "Ophoogzand (6120)"
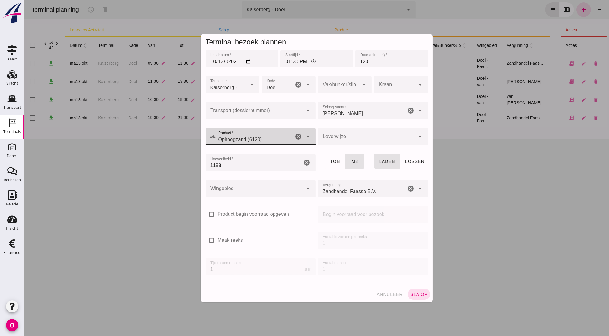
click at [339, 137] on div at bounding box center [367, 136] width 98 height 17
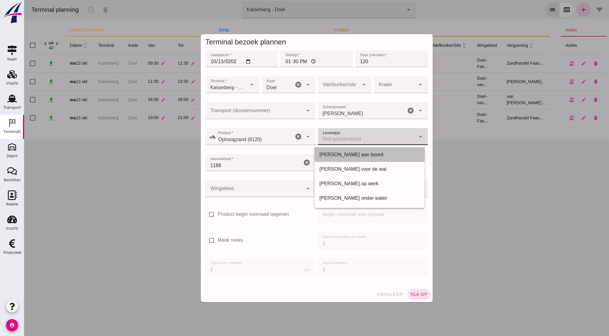
click at [364, 156] on div "[PERSON_NAME] aan boord" at bounding box center [370, 154] width 100 height 7
type input "franco_on_board"
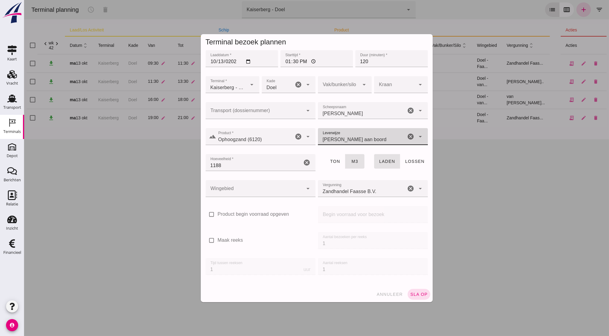
click at [258, 184] on div at bounding box center [255, 188] width 98 height 17
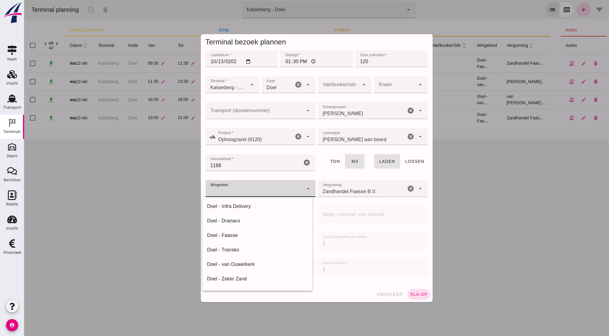
scroll to position [44, 0]
click at [250, 265] on div "Doel - van Ouwerkerk" at bounding box center [257, 264] width 100 height 7
type input "199"
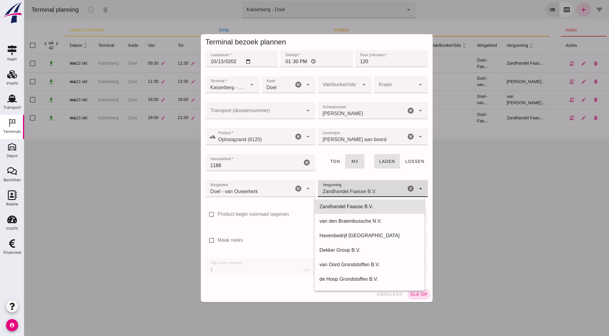
click at [345, 190] on input "Zandhandel Faasse B.V." at bounding box center [362, 191] width 88 height 7
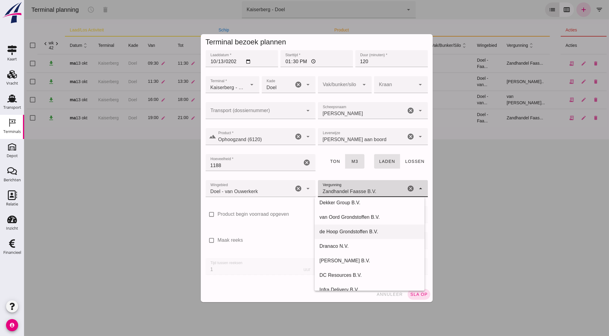
scroll to position [48, 0]
click at [345, 260] on div "[PERSON_NAME] B.V." at bounding box center [370, 260] width 100 height 7
type input "[PERSON_NAME] B.V."
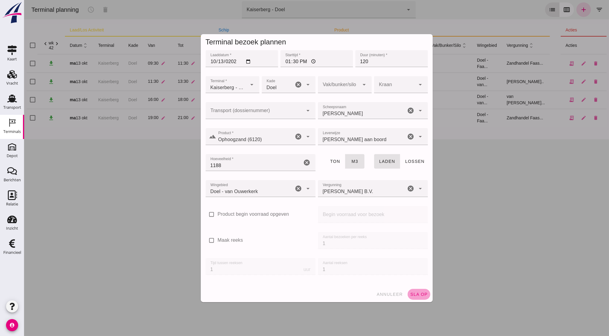
click at [410, 280] on span "sla op" at bounding box center [419, 294] width 18 height 5
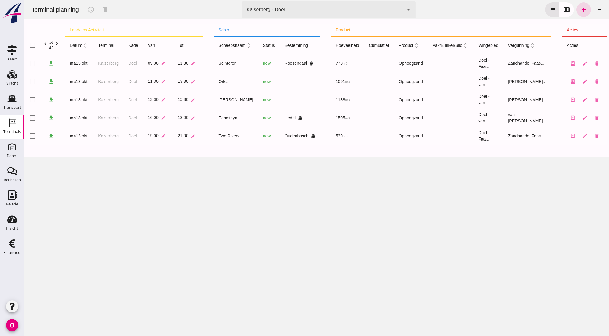
click at [376, 215] on div "Terminal planning schedule delete terminal Kaiserberg - Doel 7f603609-51ae-4e75…" at bounding box center [316, 168] width 585 height 336
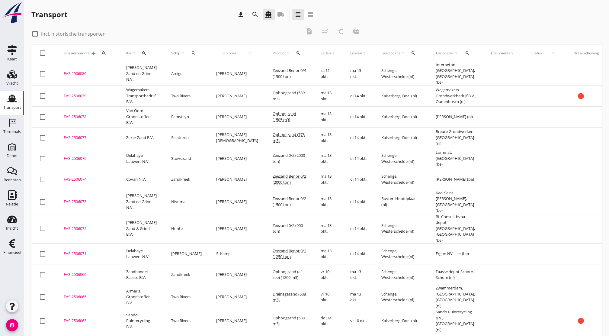
click at [95, 34] on label "Incl. historische transporten" at bounding box center [73, 34] width 65 height 6
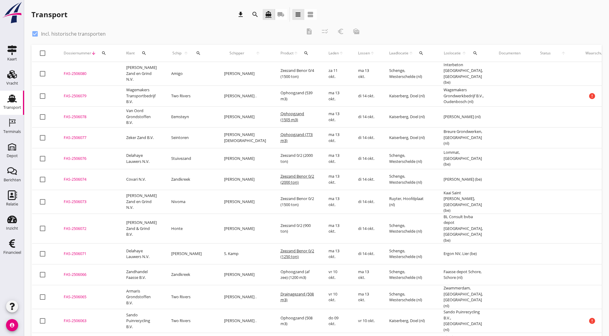
click at [75, 33] on label "Incl. historische transporten" at bounding box center [73, 34] width 65 height 6
checkbox input "false"
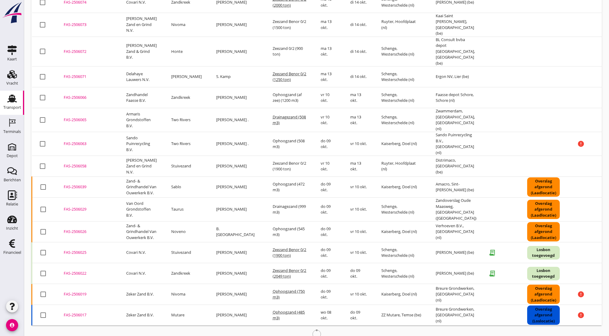
scroll to position [177, 0]
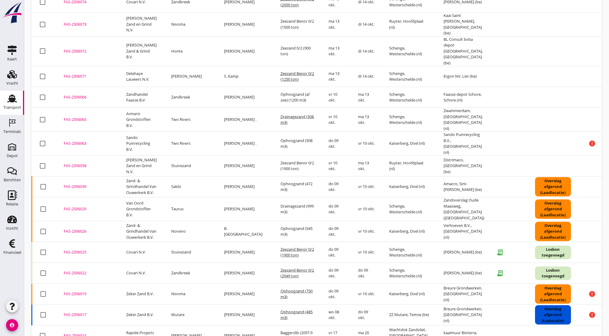
click at [73, 249] on div "FAS-2506025" at bounding box center [88, 252] width 48 height 6
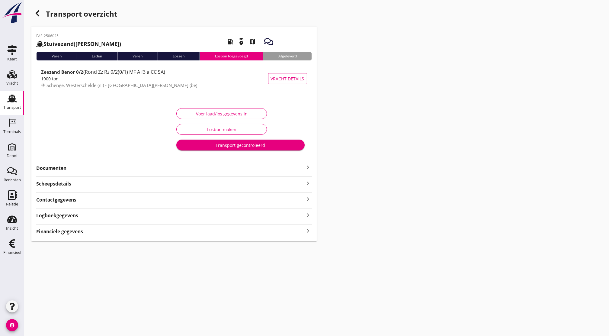
click at [218, 142] on div "Transport gecontroleerd" at bounding box center [240, 145] width 118 height 6
